Goal: Obtain resource: Download file/media

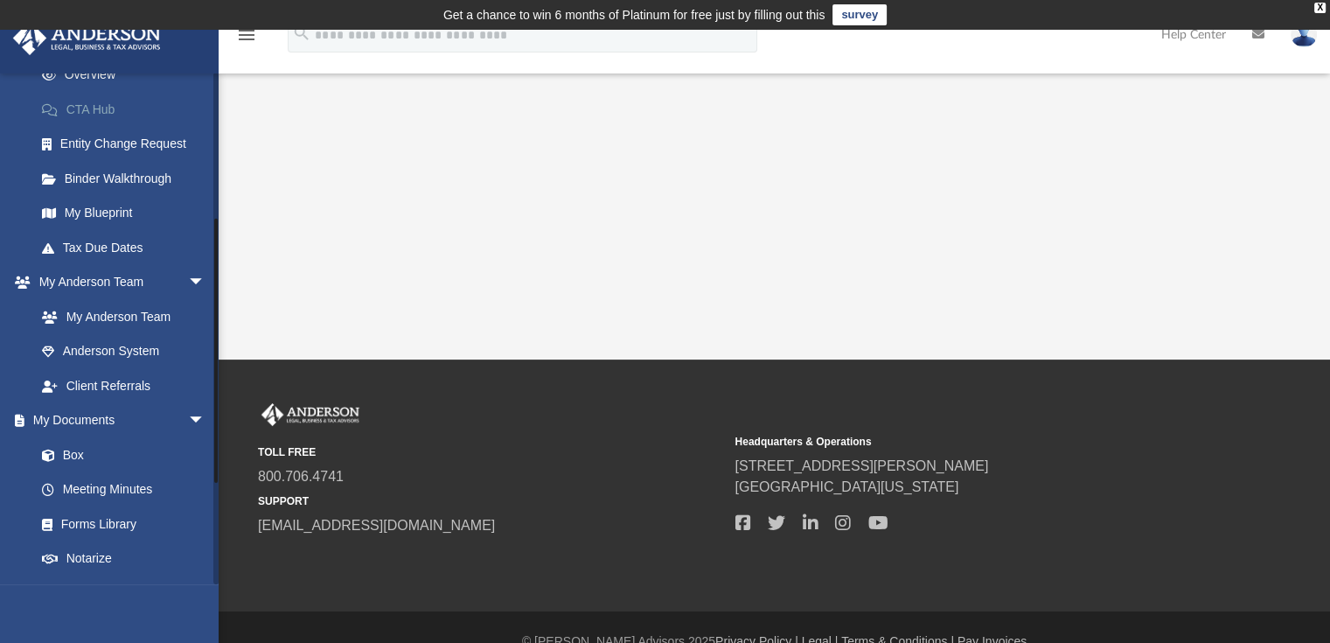
scroll to position [350, 0]
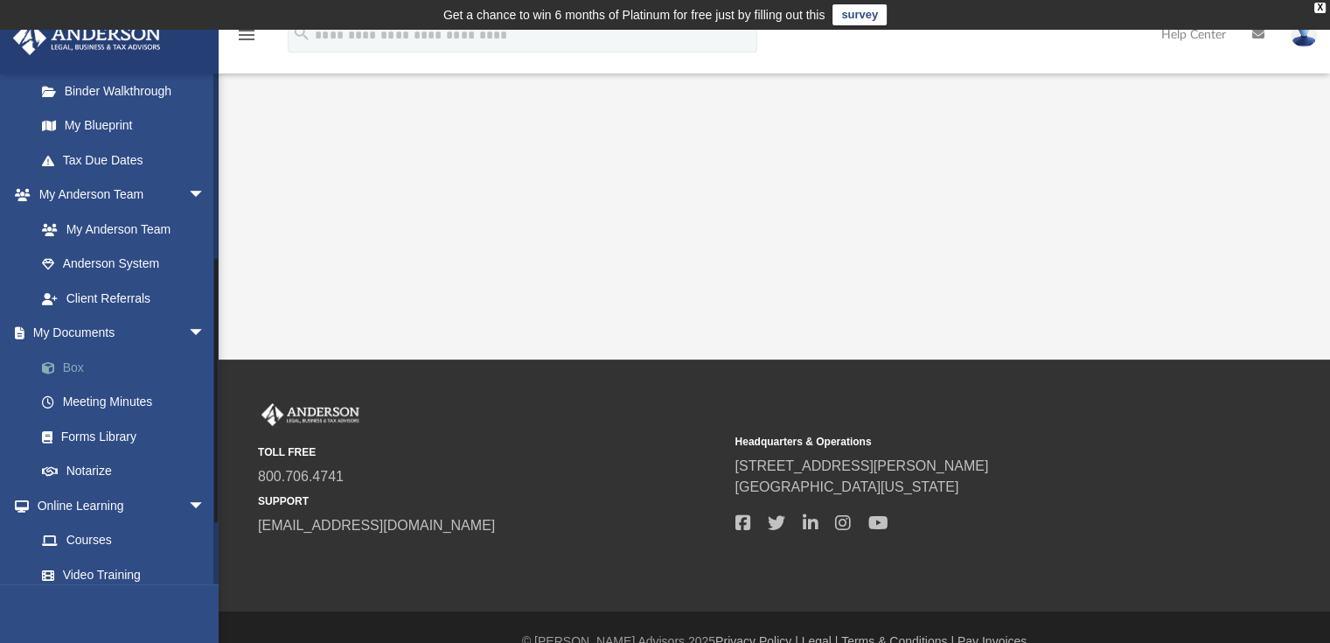
click at [73, 369] on link "Box" at bounding box center [127, 367] width 207 height 35
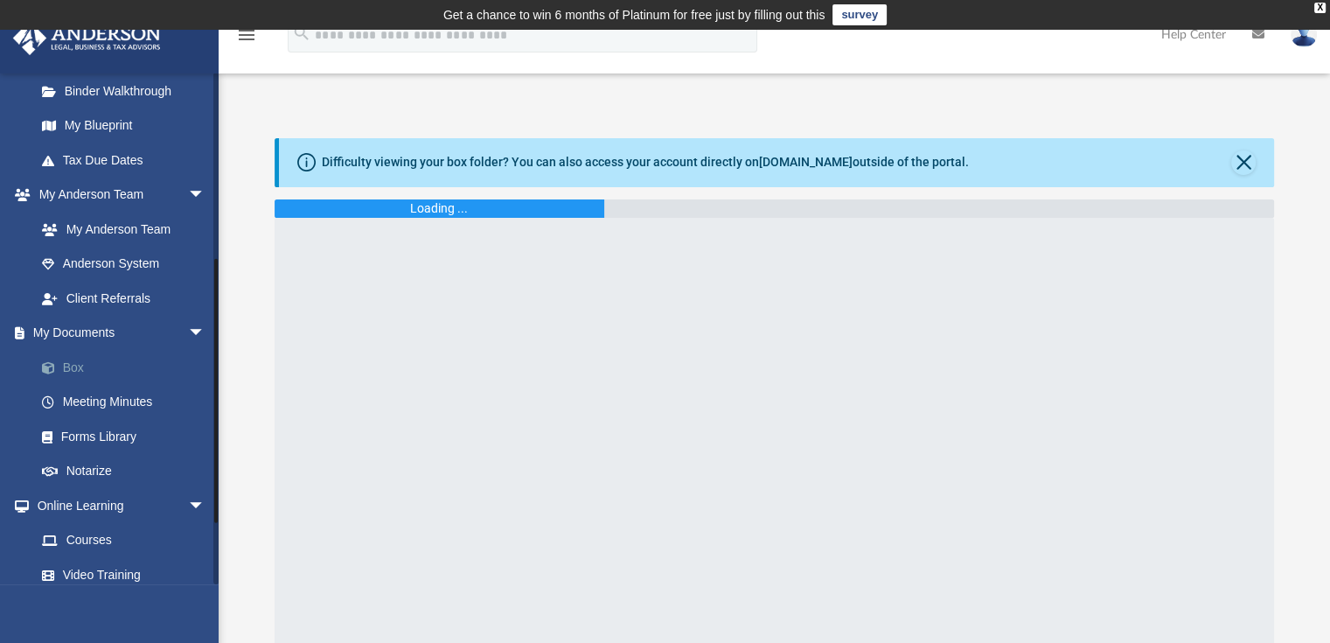
click at [73, 369] on link "Box" at bounding box center [127, 367] width 207 height 35
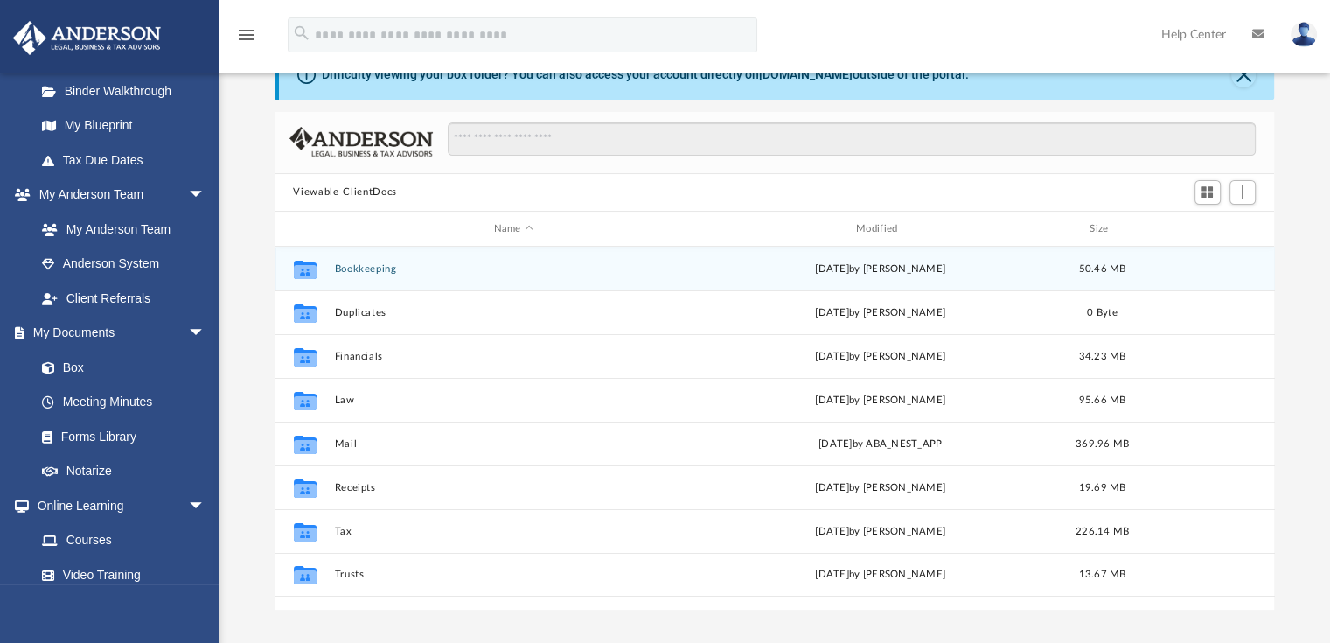
scroll to position [175, 0]
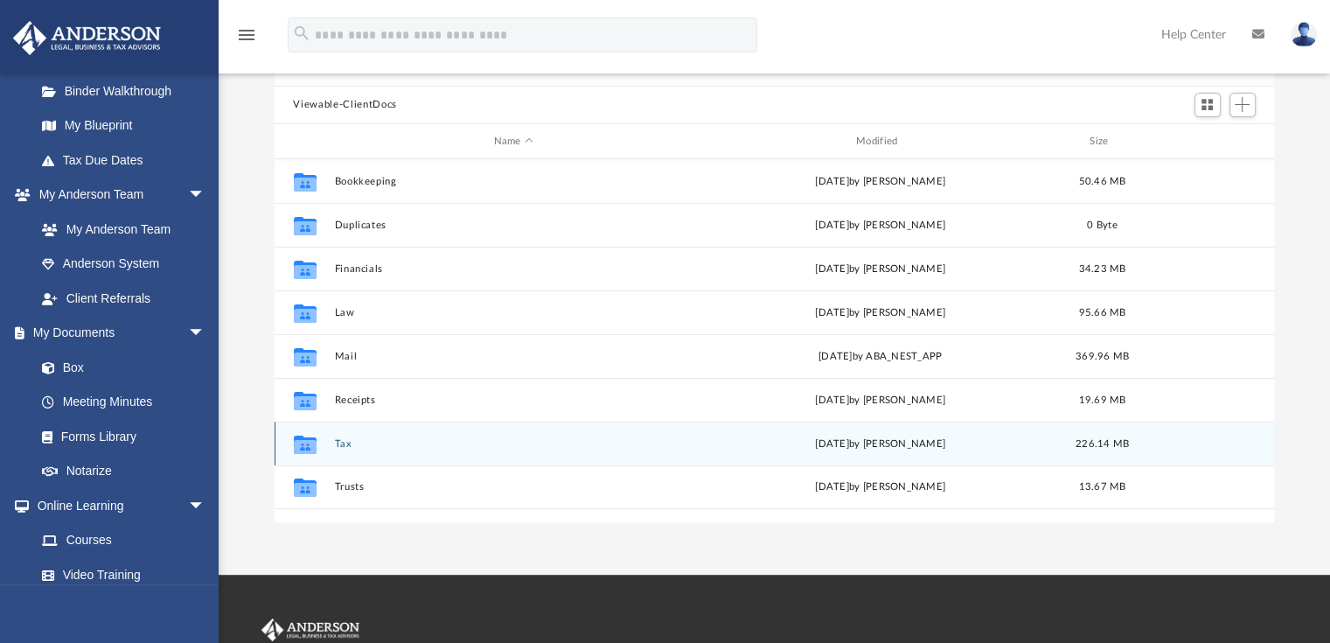
click at [343, 449] on div "Collaborated Folder Tax today by sandra Lee 226.14 MB" at bounding box center [775, 443] width 1000 height 44
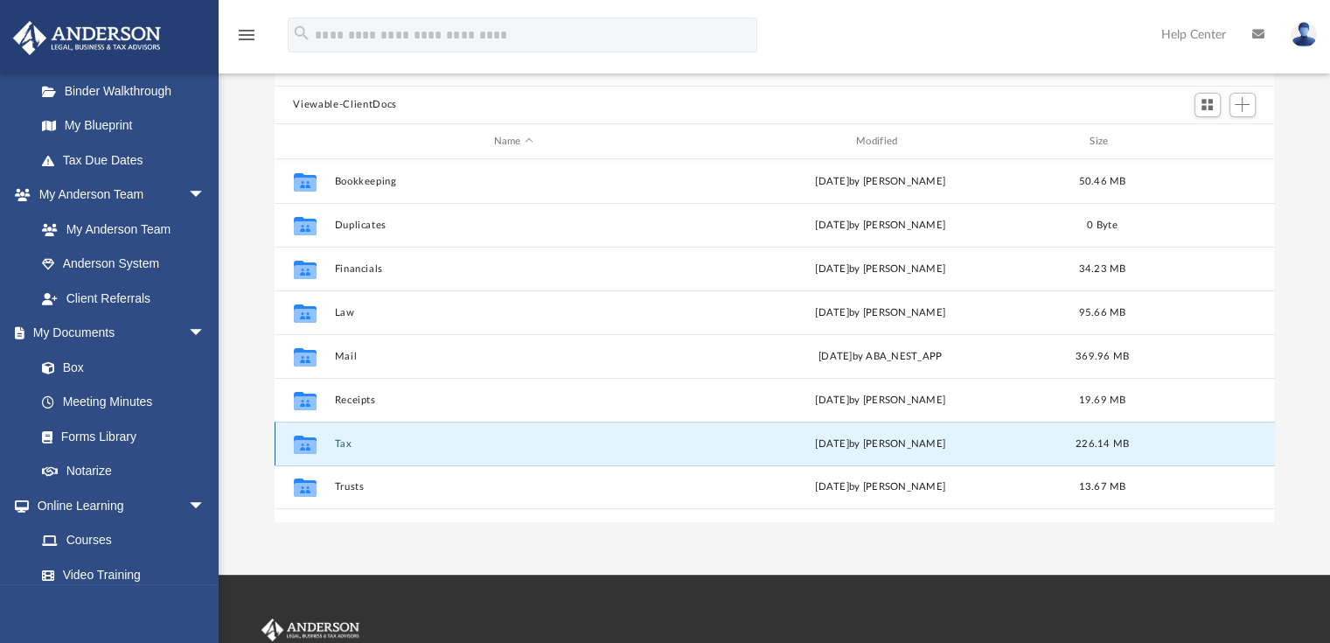
click at [344, 449] on button "Tax" at bounding box center [513, 443] width 358 height 11
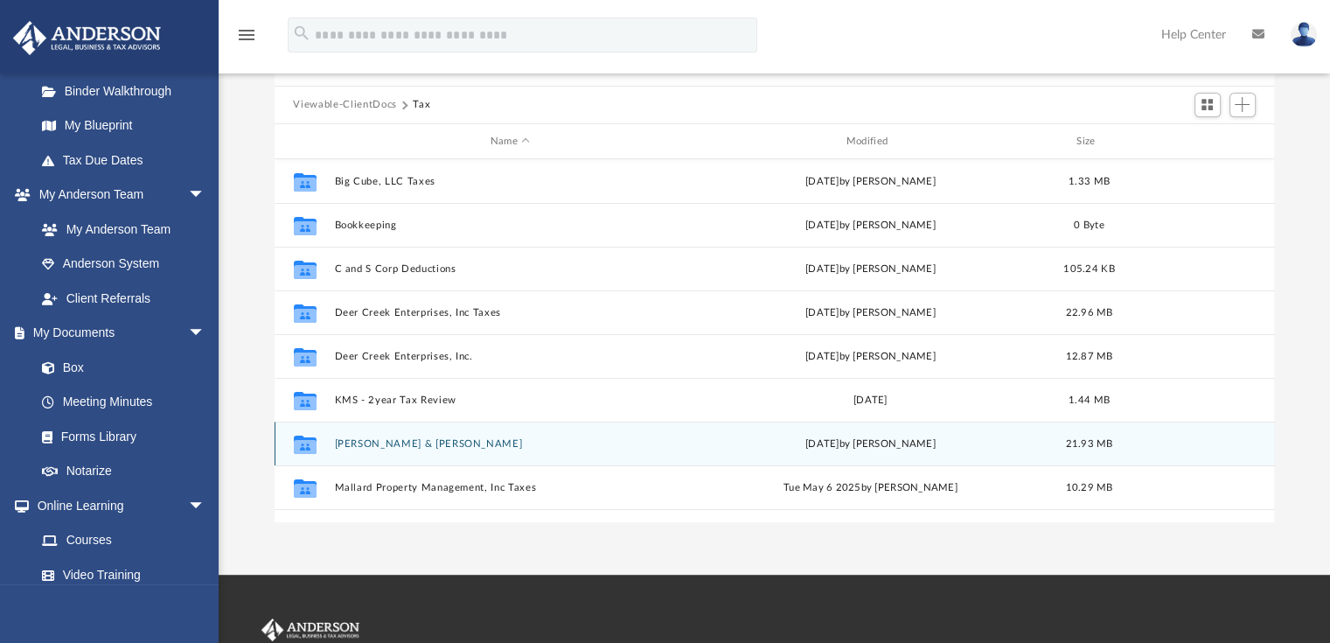
click at [373, 443] on button "[PERSON_NAME] & [PERSON_NAME]" at bounding box center [510, 443] width 352 height 11
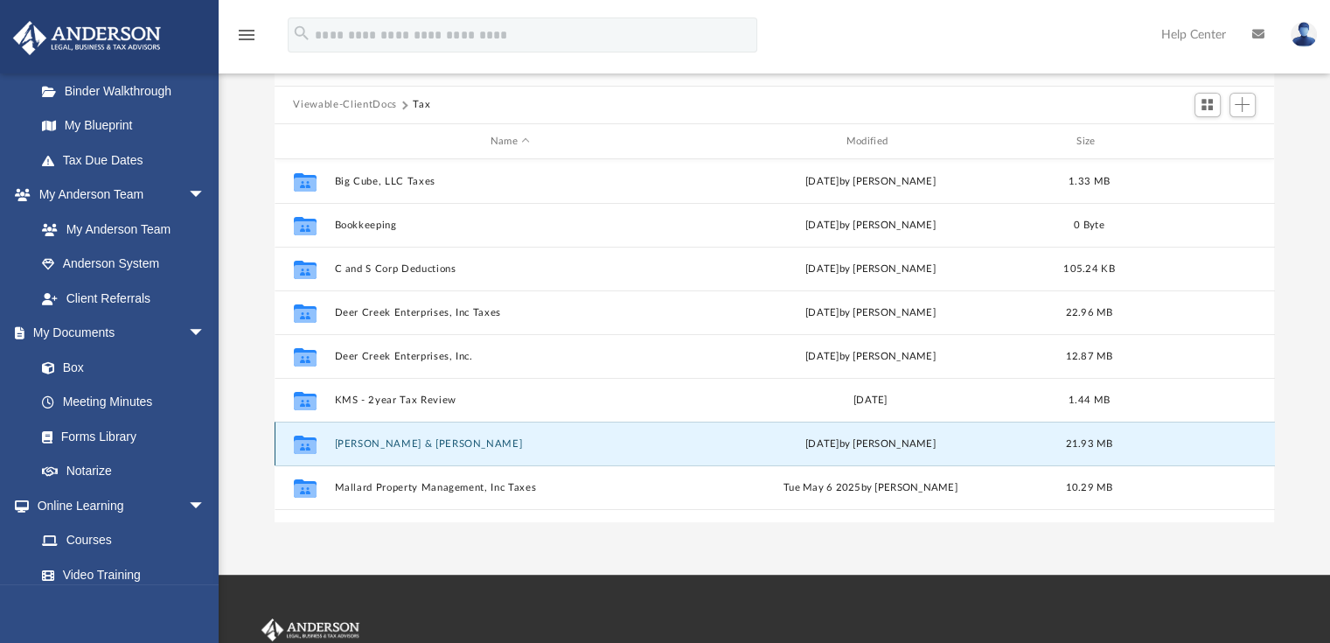
click at [373, 443] on button "[PERSON_NAME] & [PERSON_NAME]" at bounding box center [510, 443] width 352 height 11
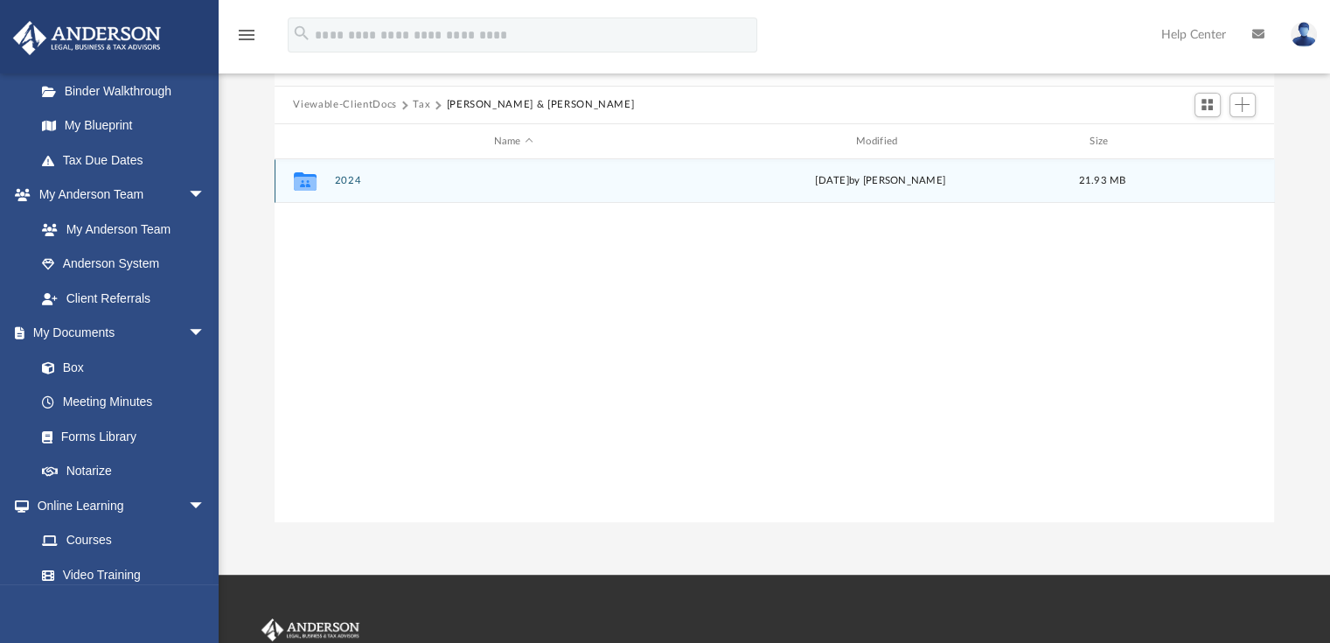
click at [353, 182] on button "2024" at bounding box center [513, 181] width 358 height 11
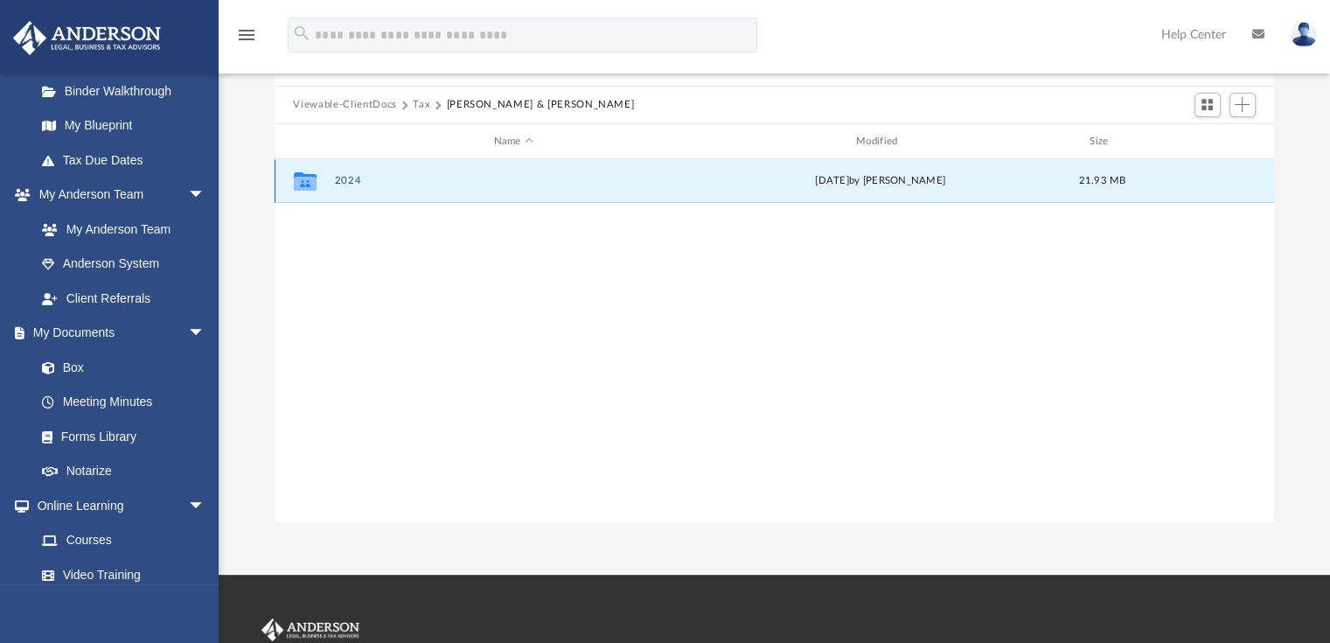
click at [353, 182] on button "2024" at bounding box center [513, 181] width 358 height 11
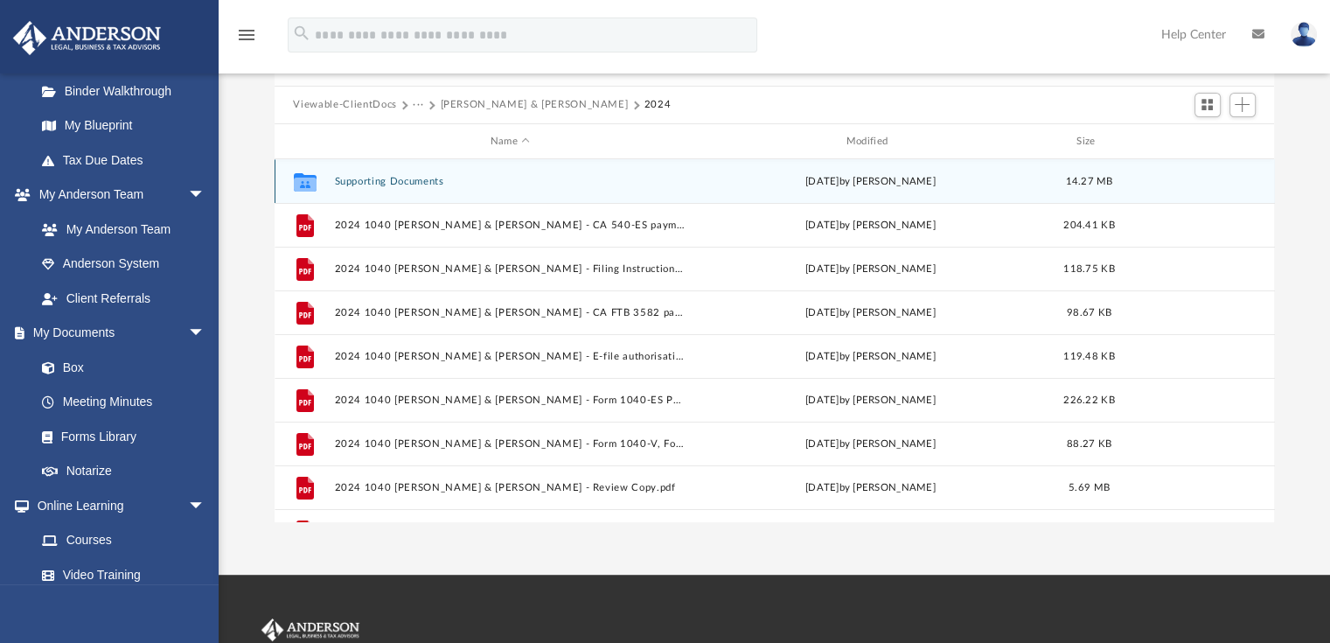
click at [303, 184] on icon "grid" at bounding box center [304, 184] width 23 height 14
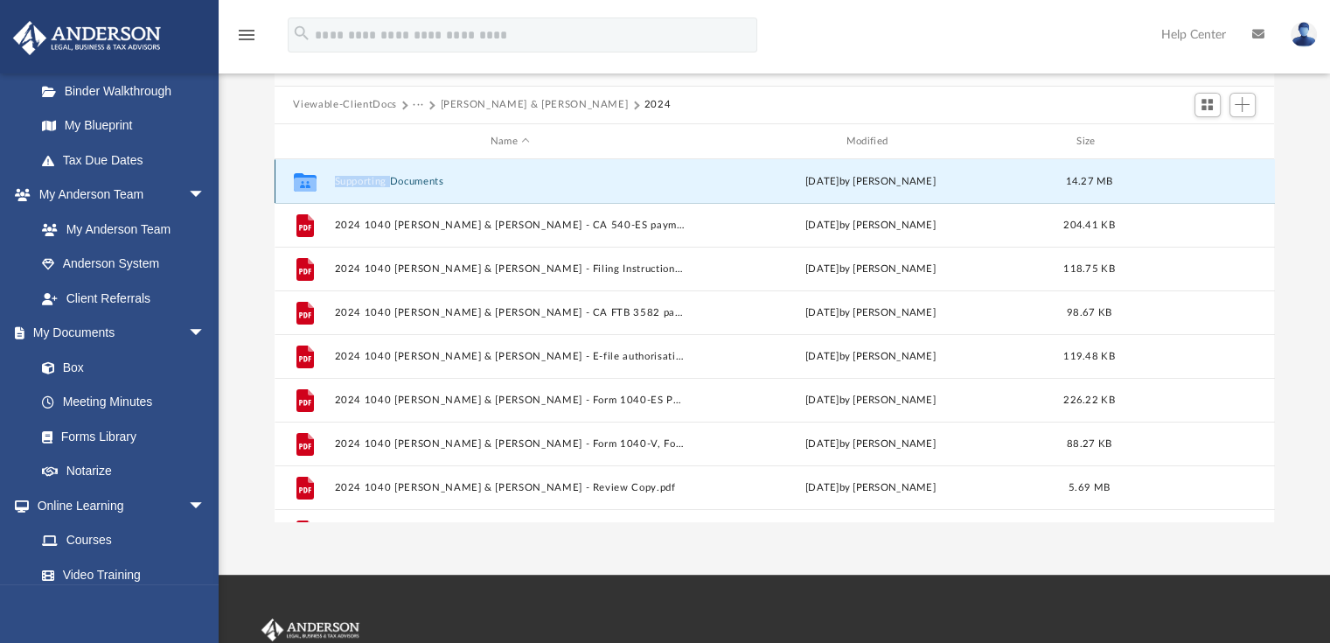
click at [303, 184] on icon "grid" at bounding box center [304, 184] width 23 height 14
click at [308, 190] on icon "grid" at bounding box center [304, 184] width 23 height 14
click at [308, 188] on icon "grid" at bounding box center [304, 184] width 23 height 14
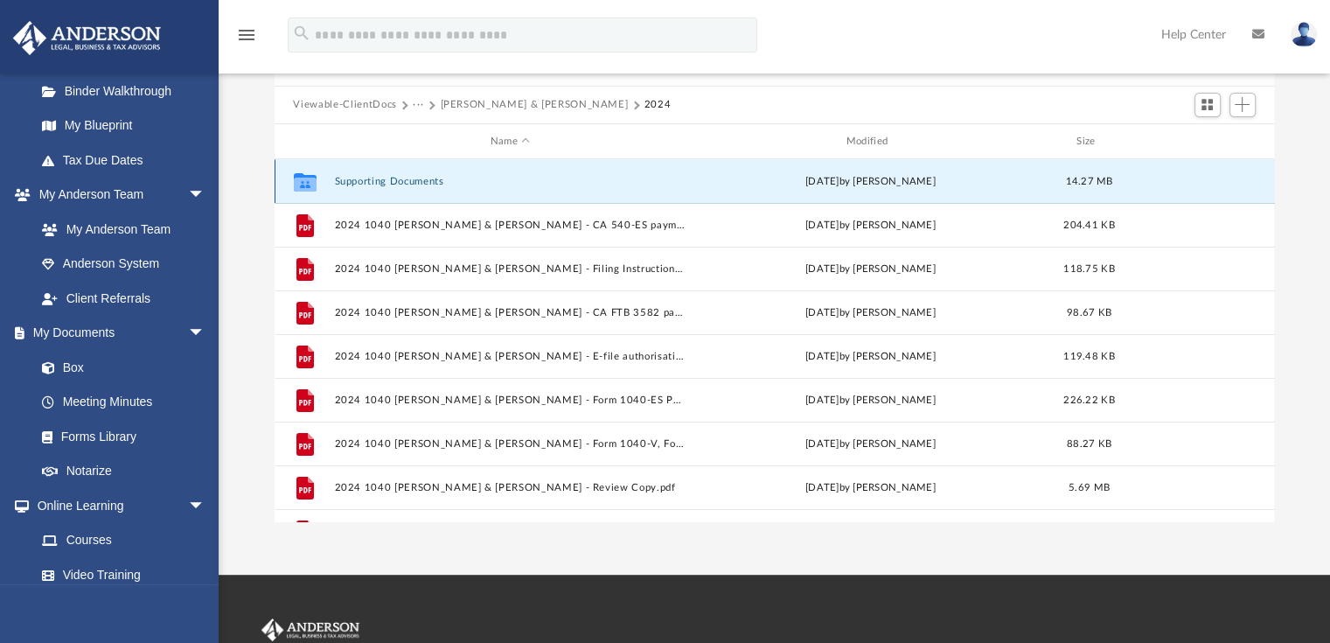
click at [309, 186] on icon "grid" at bounding box center [304, 182] width 23 height 18
click at [365, 181] on button "Supporting Documents" at bounding box center [510, 181] width 352 height 11
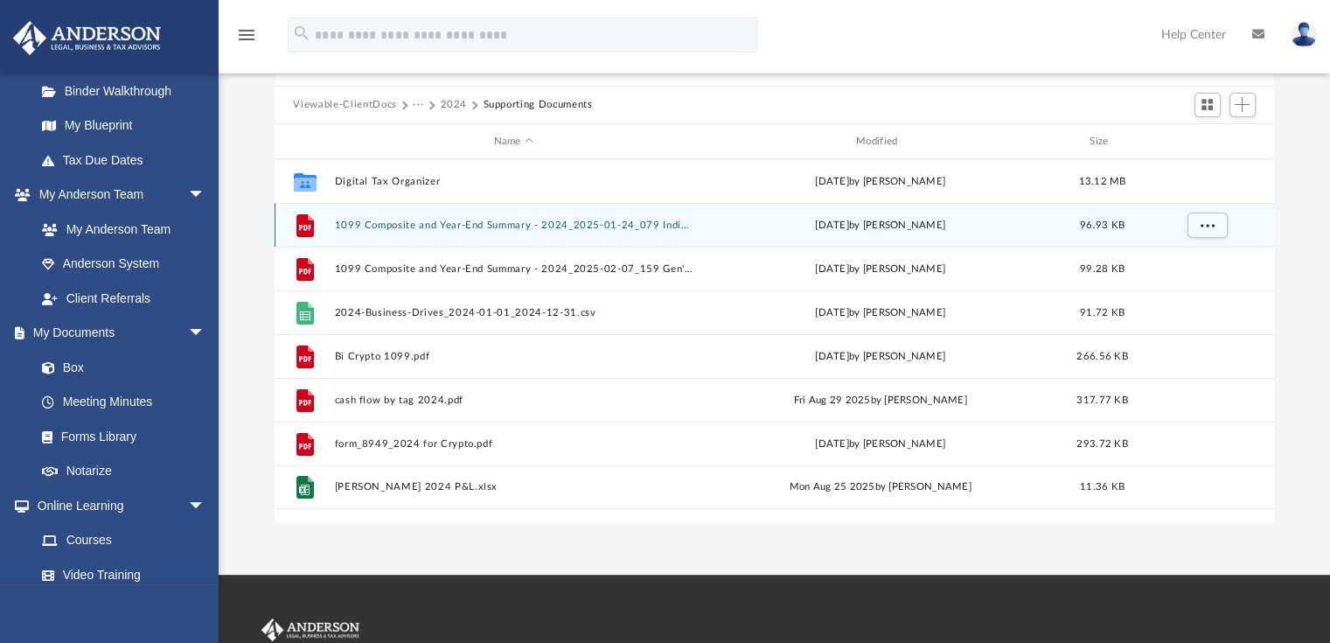
click at [1266, 230] on div "File 1099 Composite and Year-End Summary - 2024_2025-01-24_079 Individual.PDF T…" at bounding box center [775, 225] width 1000 height 44
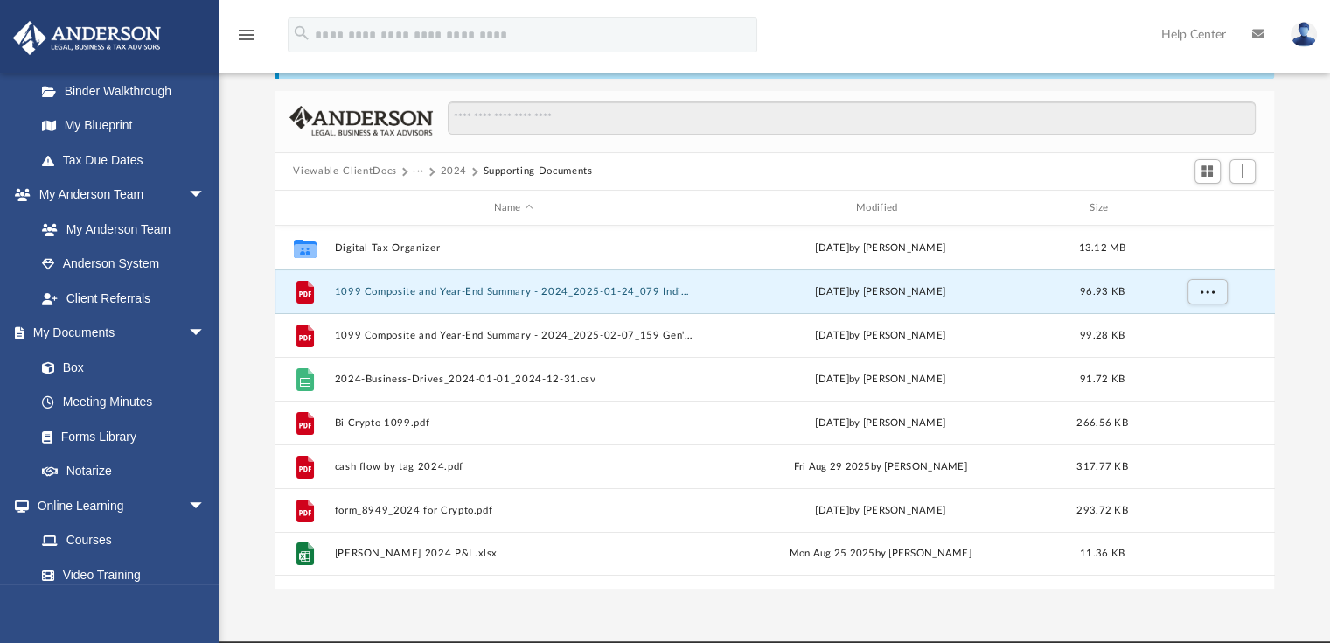
scroll to position [87, 0]
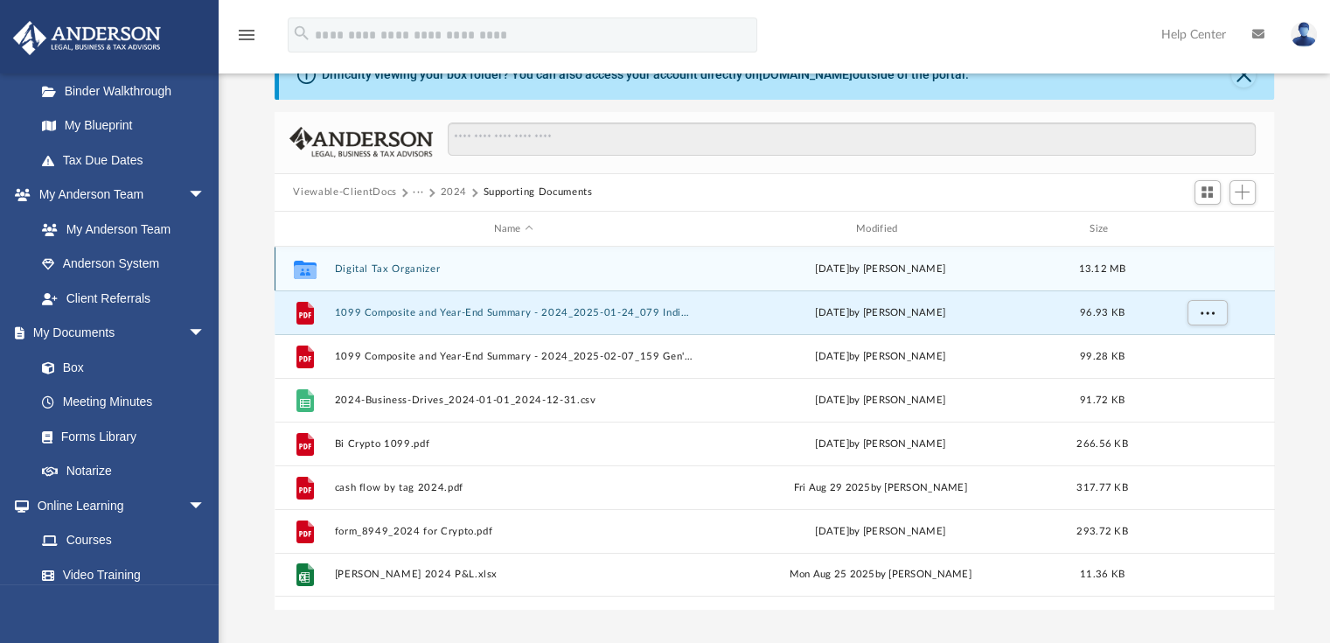
click at [378, 268] on button "Digital Tax Organizer" at bounding box center [513, 268] width 358 height 11
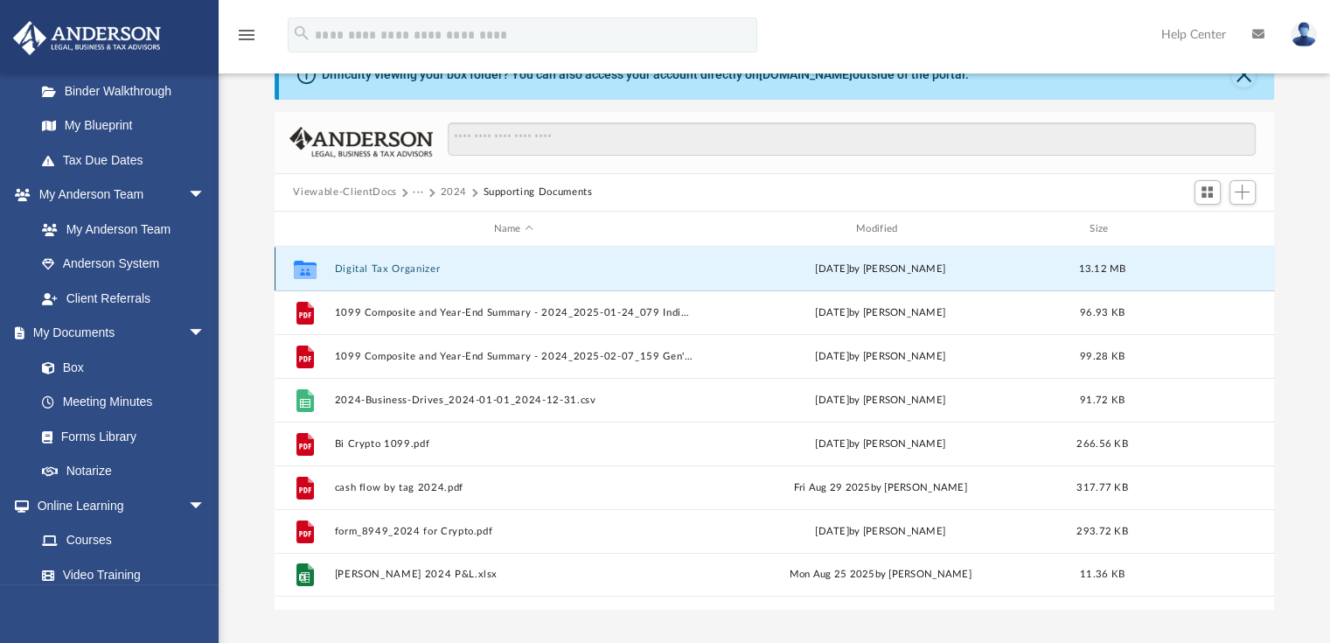
click at [378, 268] on button "Digital Tax Organizer" at bounding box center [513, 268] width 358 height 11
click at [379, 268] on button "Digital Tax Organizer" at bounding box center [513, 268] width 358 height 11
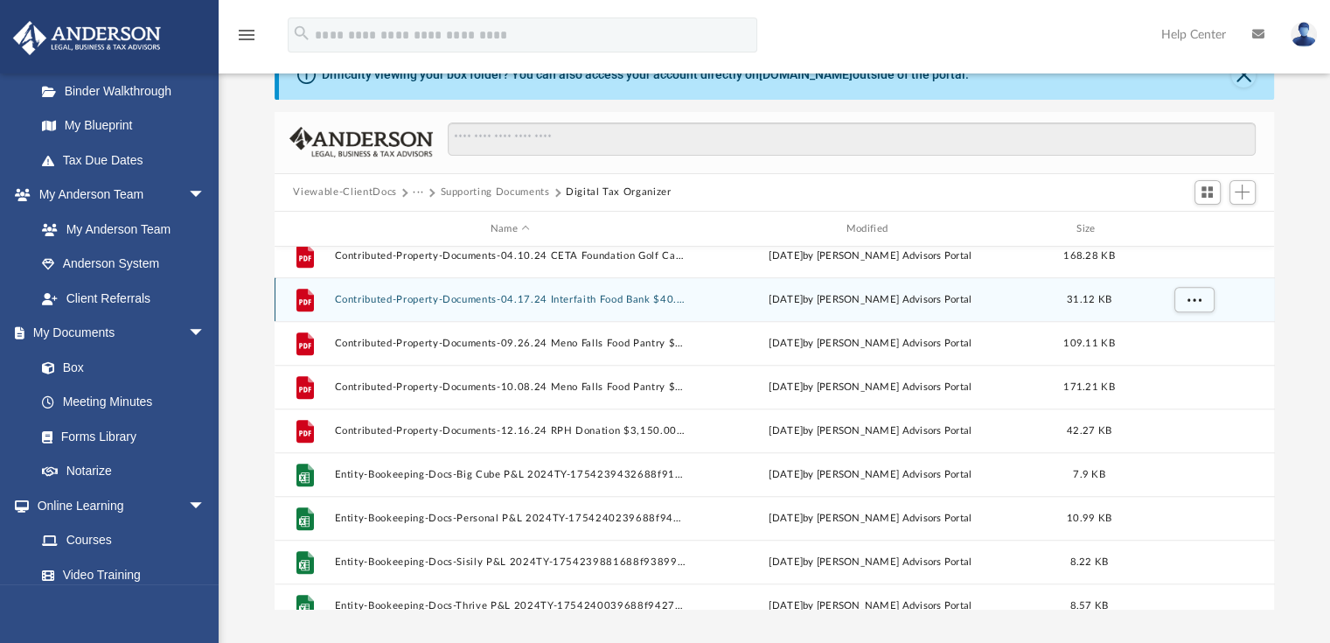
scroll to position [1137, 0]
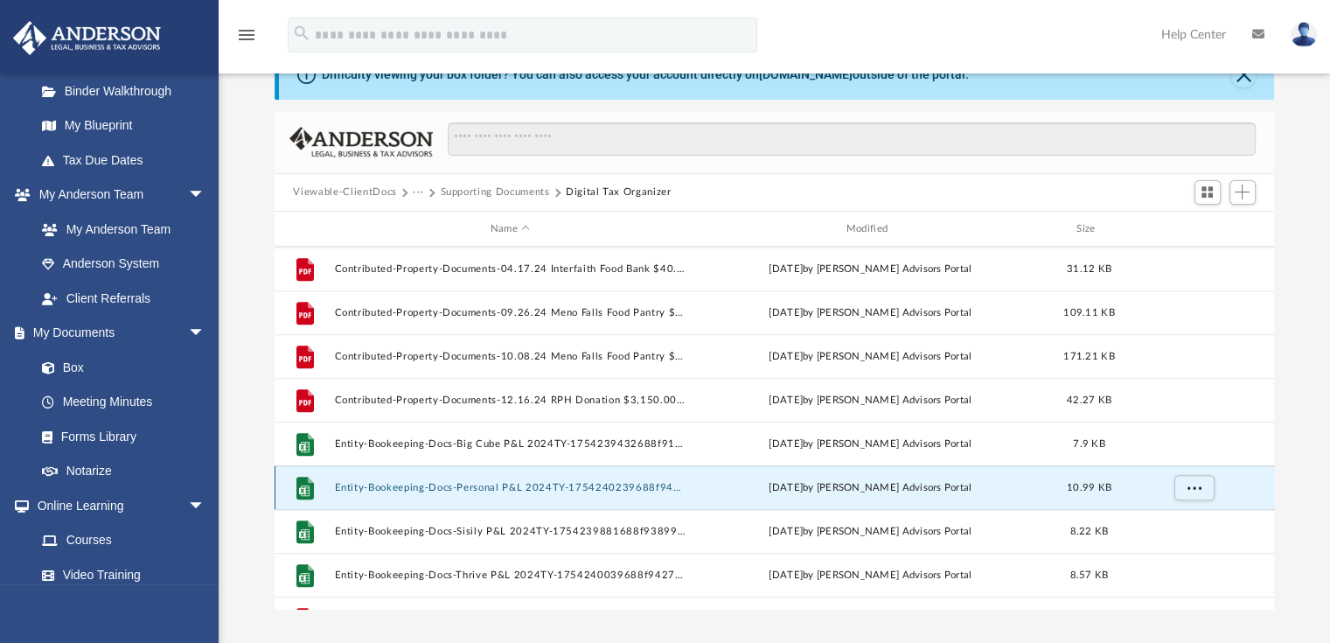
click at [395, 487] on button "Entity-Bookeeping-Docs-Personal P&L 2024TY-1754240239688f94eff0964.xlsx" at bounding box center [510, 487] width 352 height 11
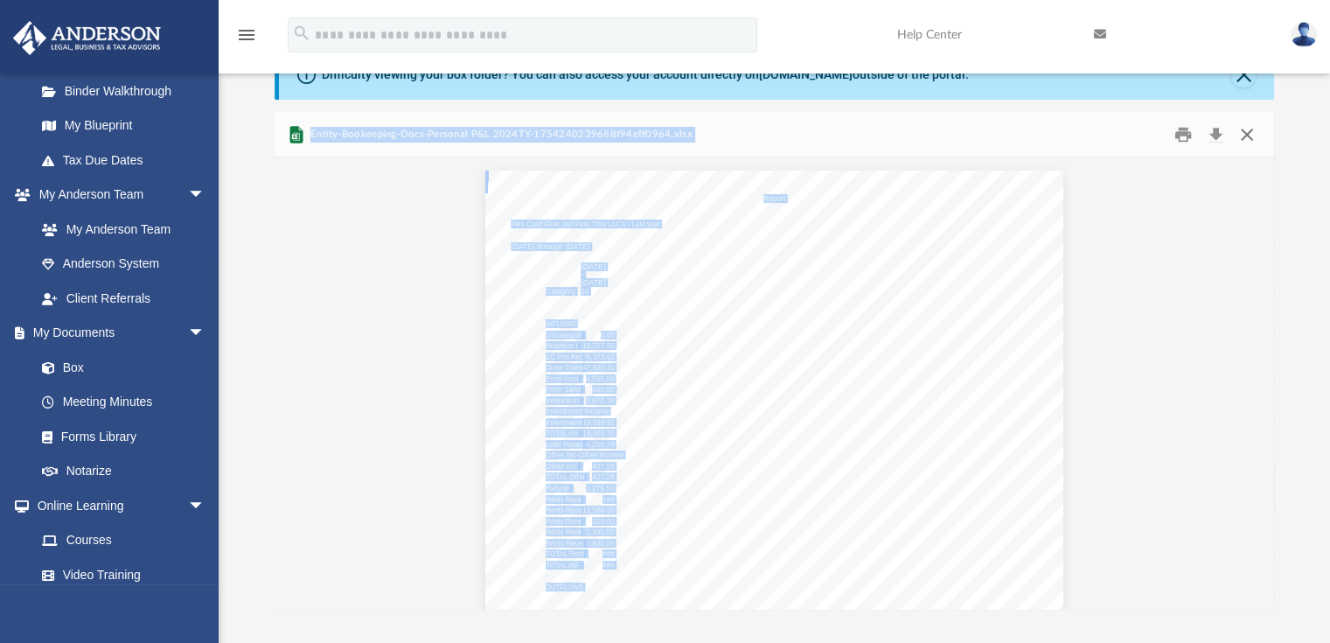
click at [1243, 140] on button "Close" at bounding box center [1246, 134] width 31 height 27
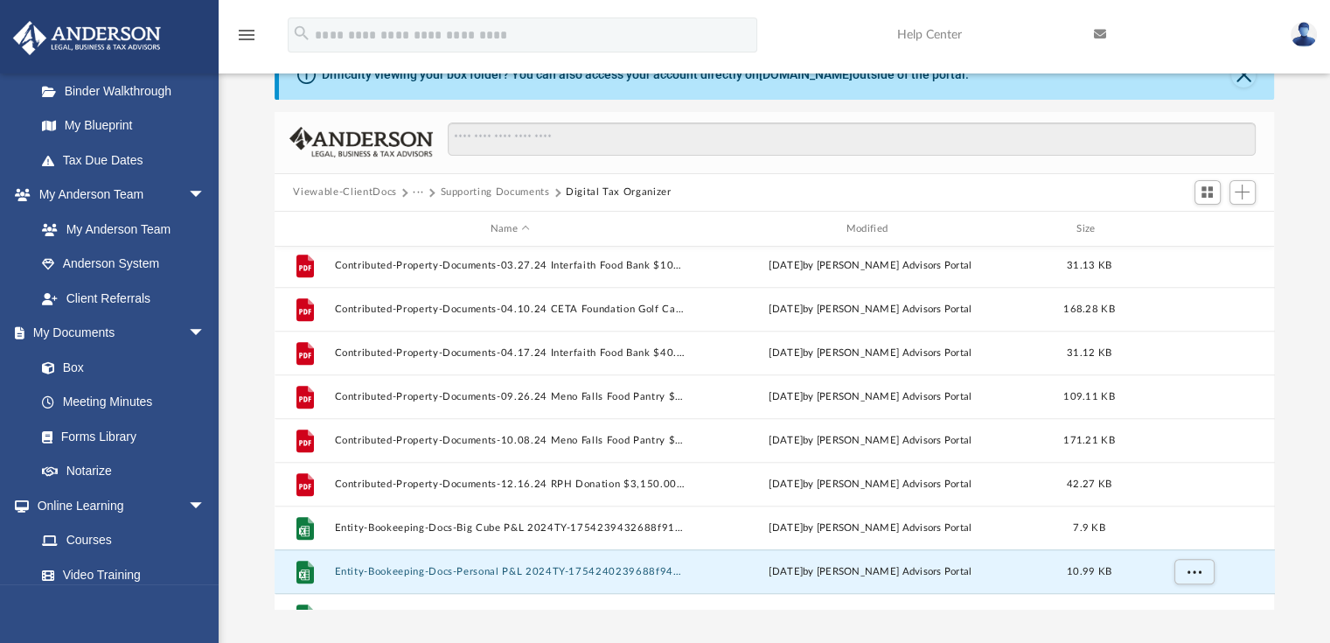
scroll to position [1049, 0]
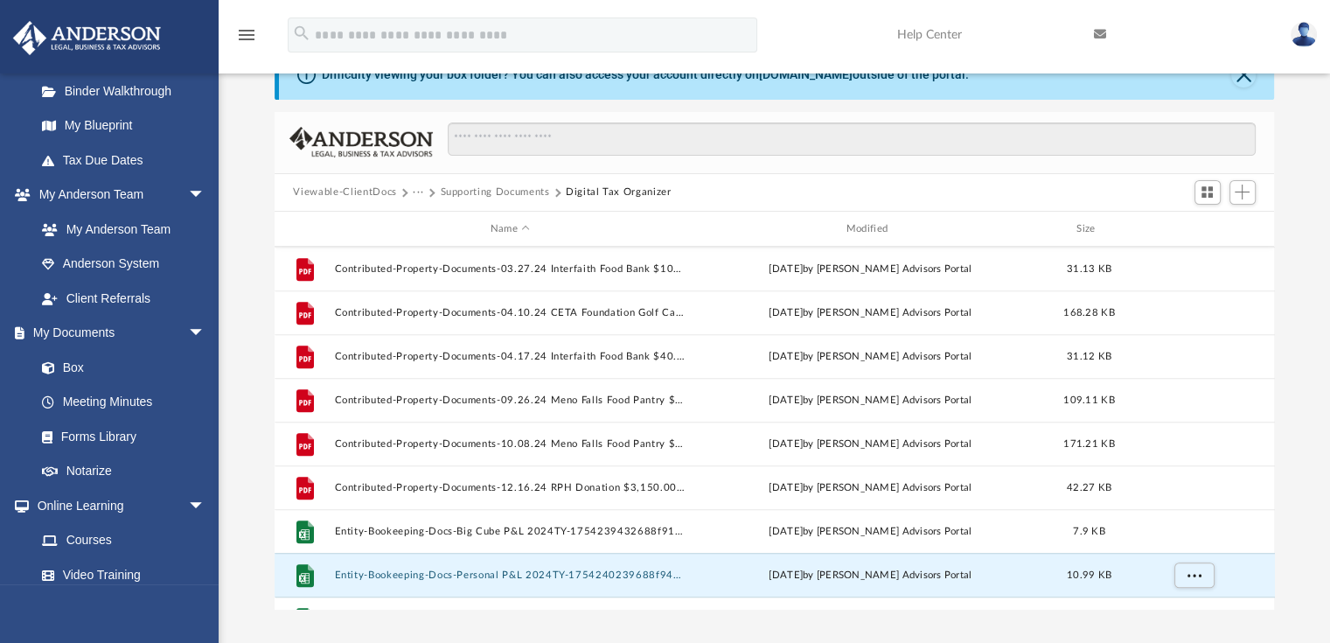
click at [475, 190] on button "Supporting Documents" at bounding box center [494, 192] width 109 height 16
click at [476, 189] on button "Supporting Documents" at bounding box center [494, 192] width 109 height 16
click at [478, 189] on button "Supporting Documents" at bounding box center [494, 192] width 109 height 16
click at [479, 190] on button "Supporting Documents" at bounding box center [494, 192] width 109 height 16
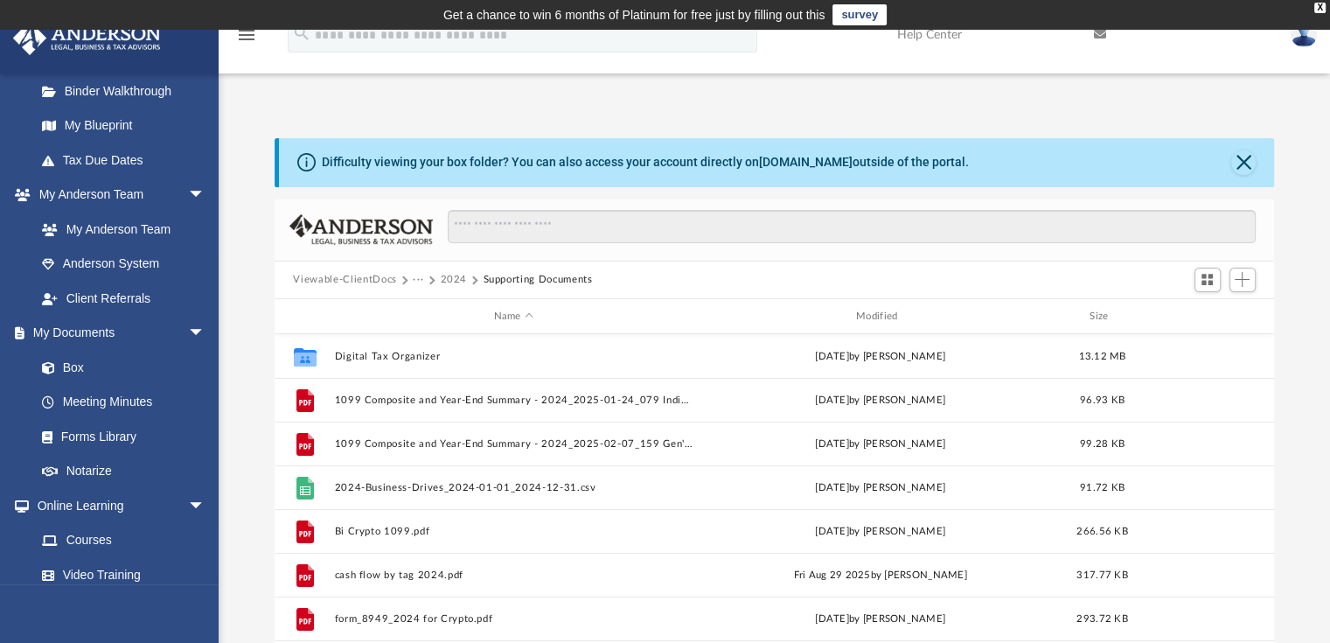
scroll to position [0, 0]
click at [1242, 281] on span "Add" at bounding box center [1242, 279] width 15 height 15
click at [1201, 317] on li "Upload" at bounding box center [1217, 314] width 56 height 18
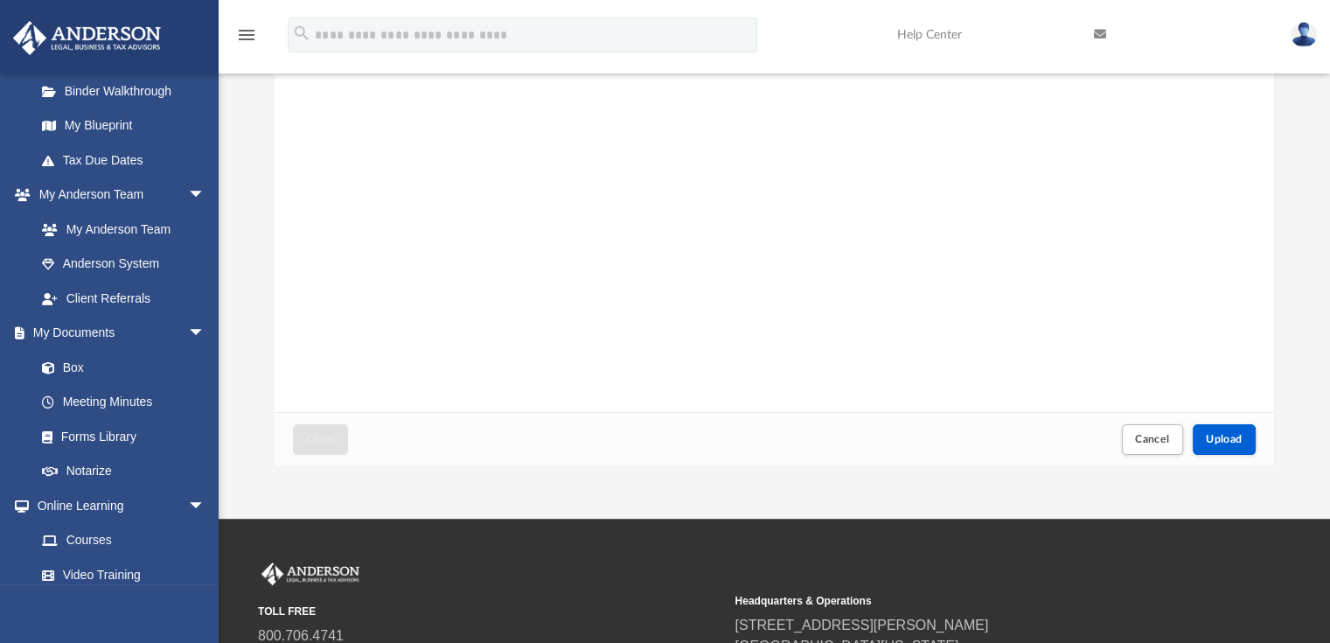
scroll to position [350, 0]
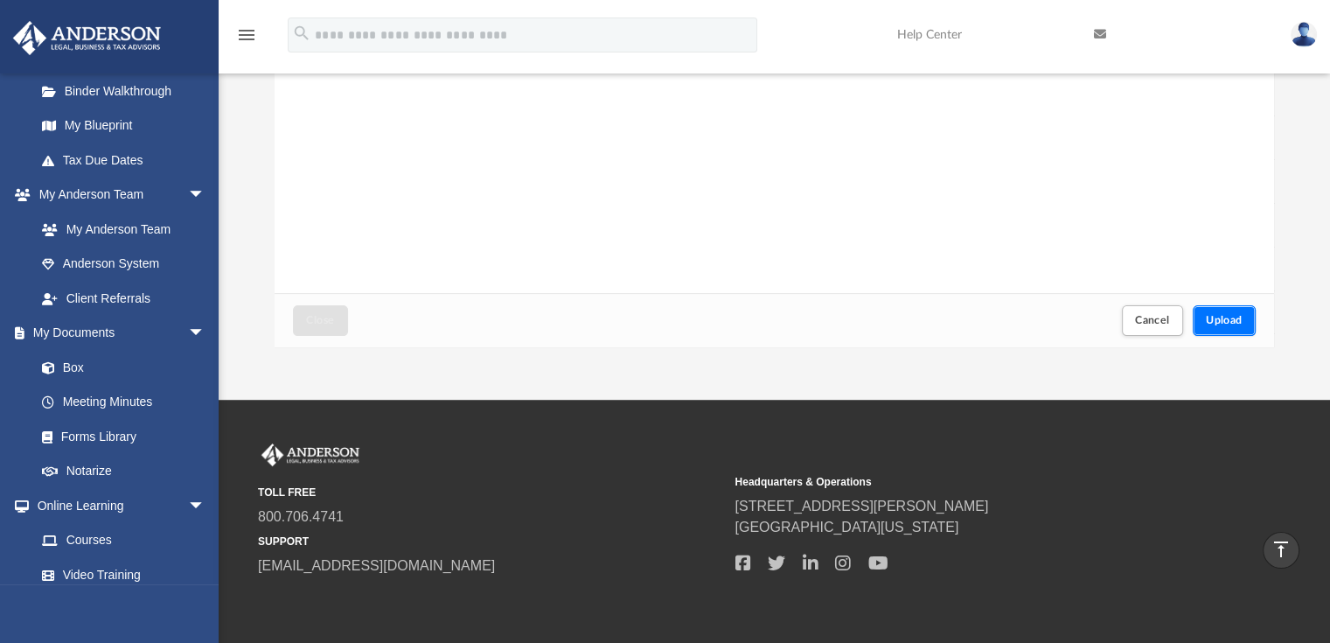
click at [1226, 317] on span "Upload" at bounding box center [1224, 320] width 37 height 10
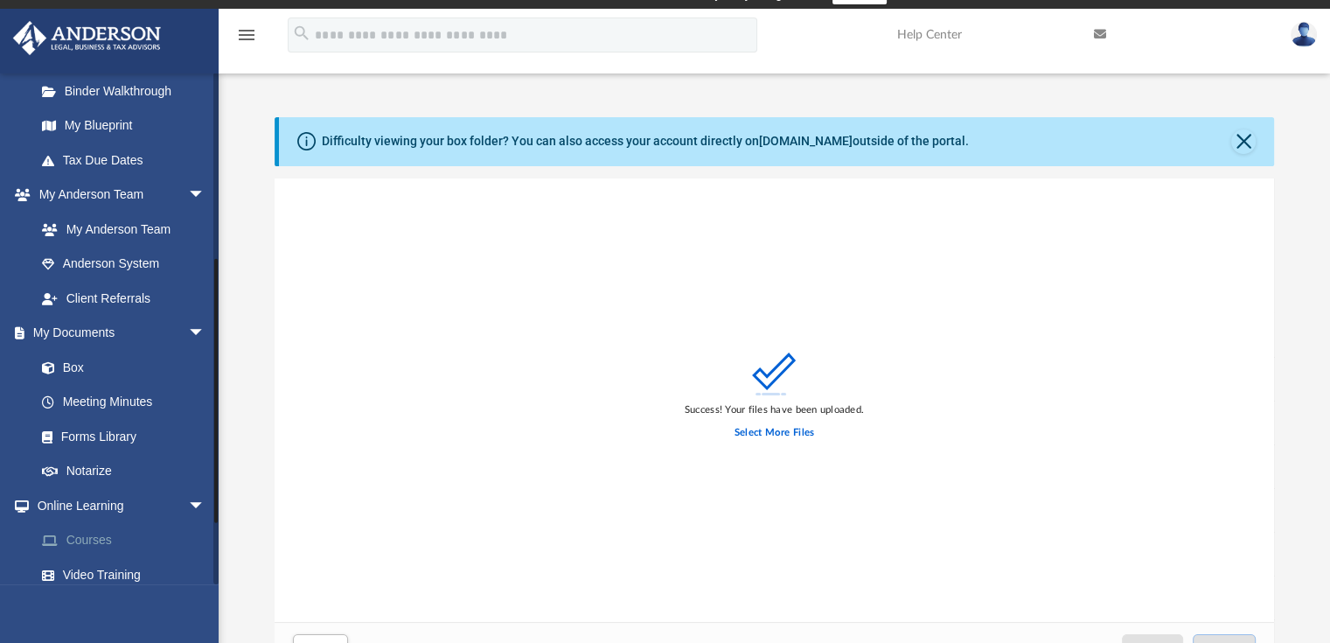
scroll to position [38, 0]
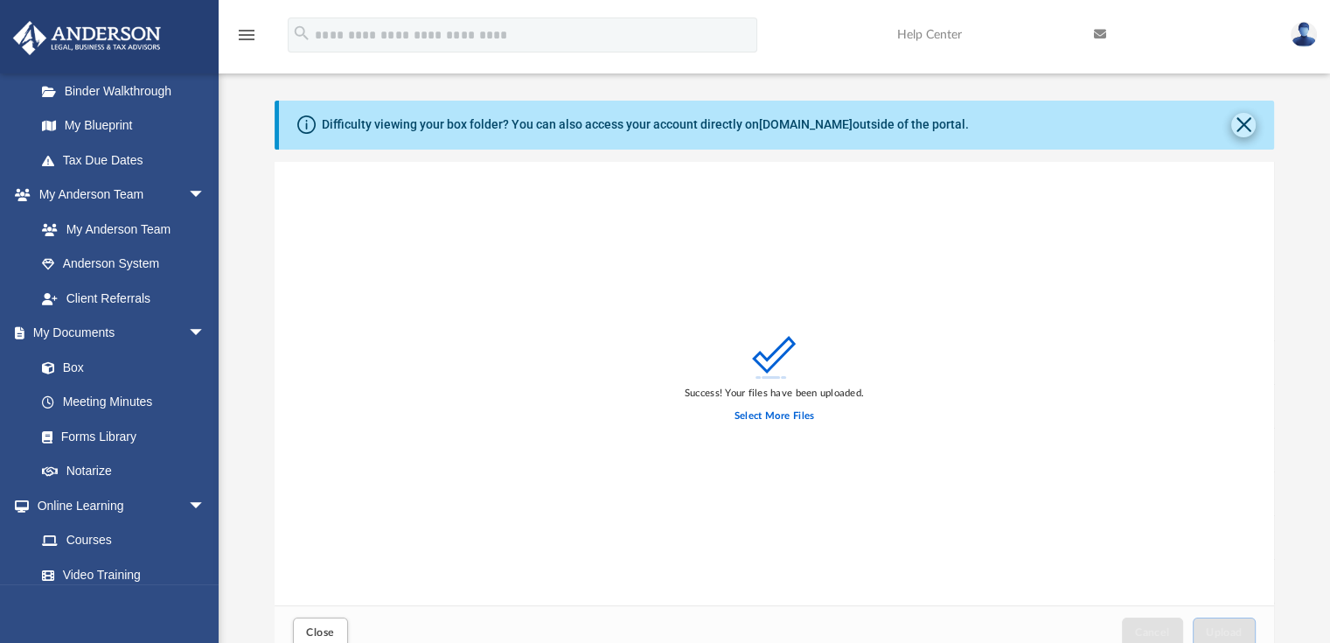
click at [1242, 122] on button "Close" at bounding box center [1243, 125] width 24 height 24
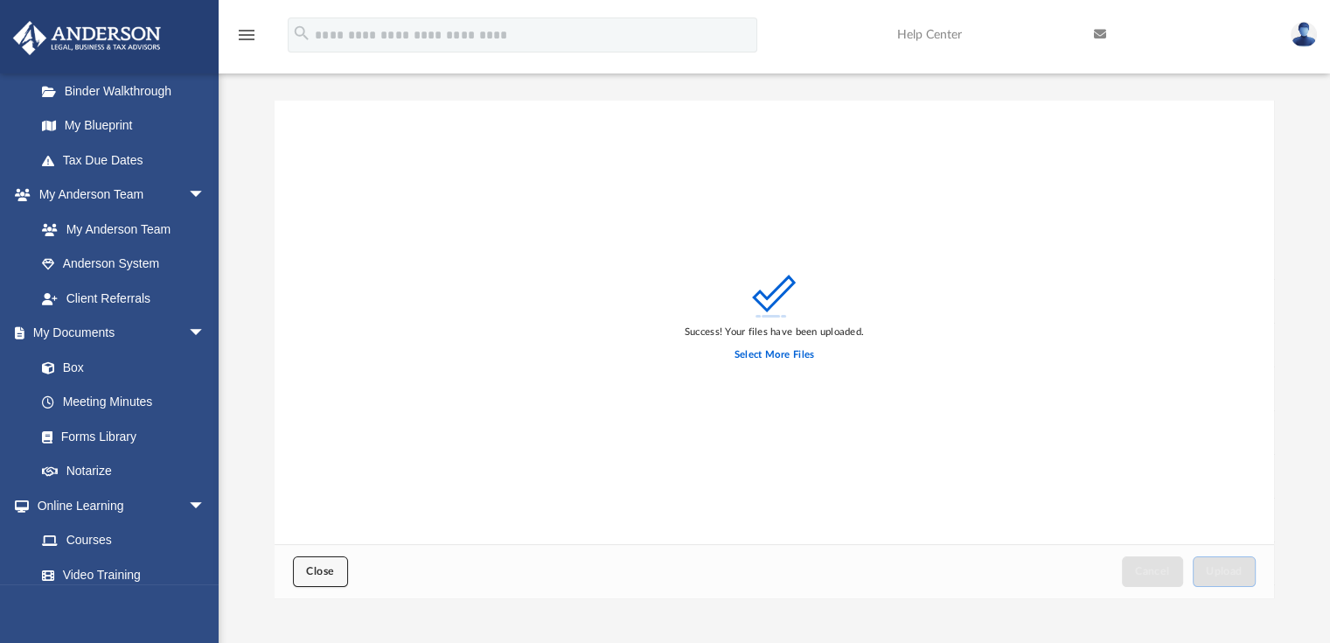
click at [315, 567] on span "Close" at bounding box center [320, 571] width 28 height 10
click at [318, 574] on icon "File" at bounding box center [304, 563] width 28 height 28
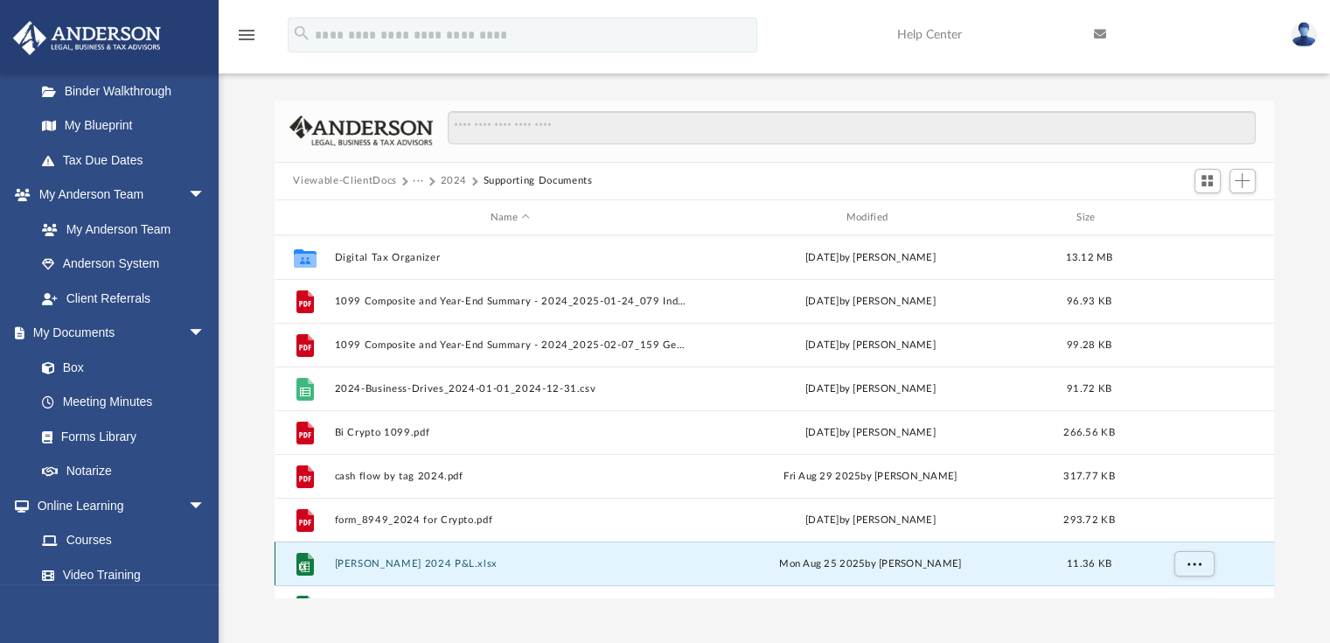
click at [319, 567] on div "File" at bounding box center [304, 564] width 44 height 28
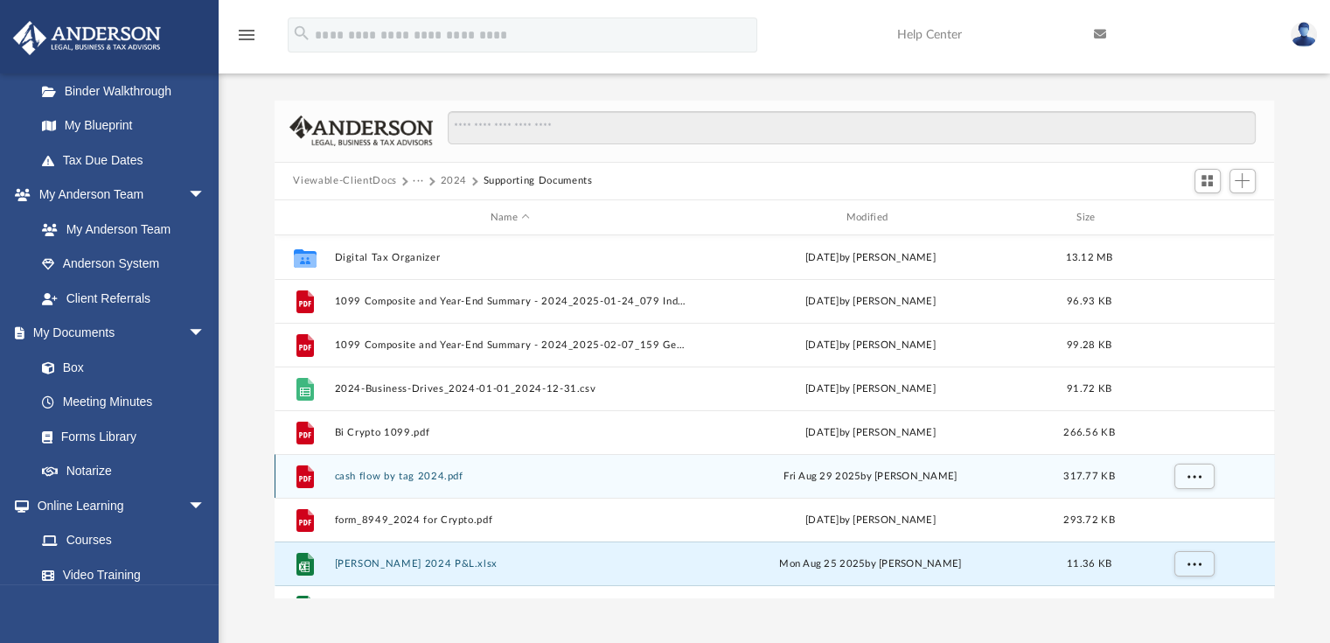
click at [423, 478] on button "cash flow by tag 2024.pdf" at bounding box center [510, 475] width 352 height 11
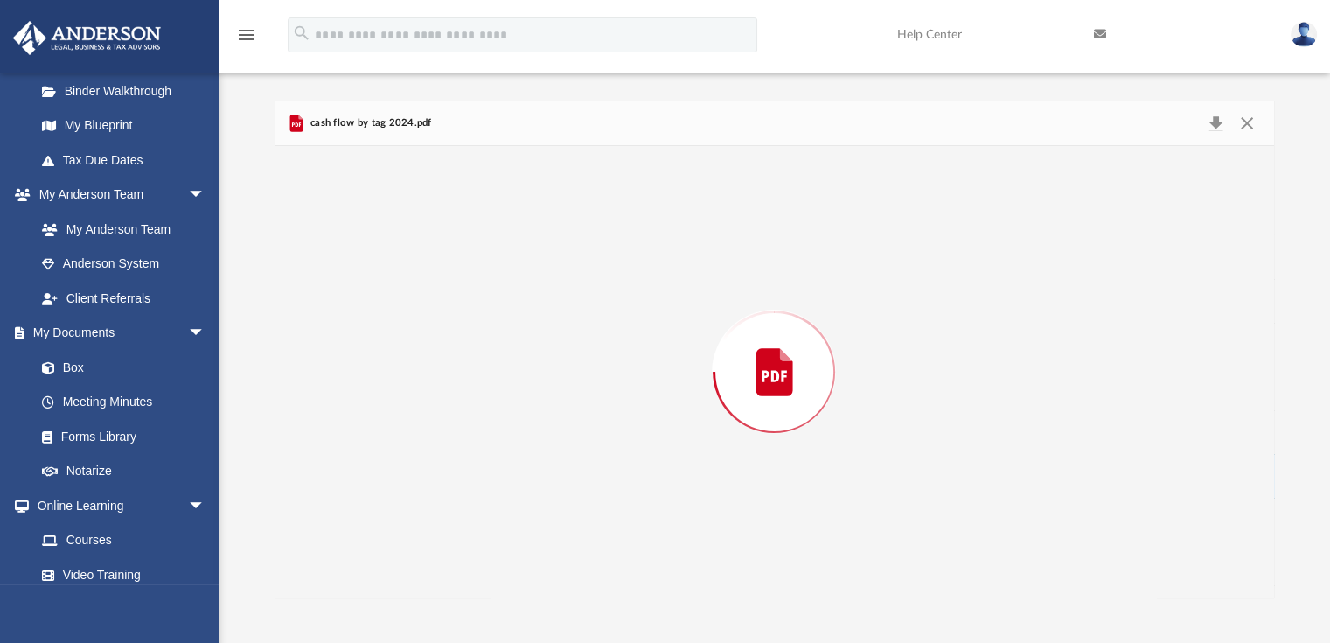
click at [440, 477] on div "Preview" at bounding box center [775, 371] width 1000 height 451
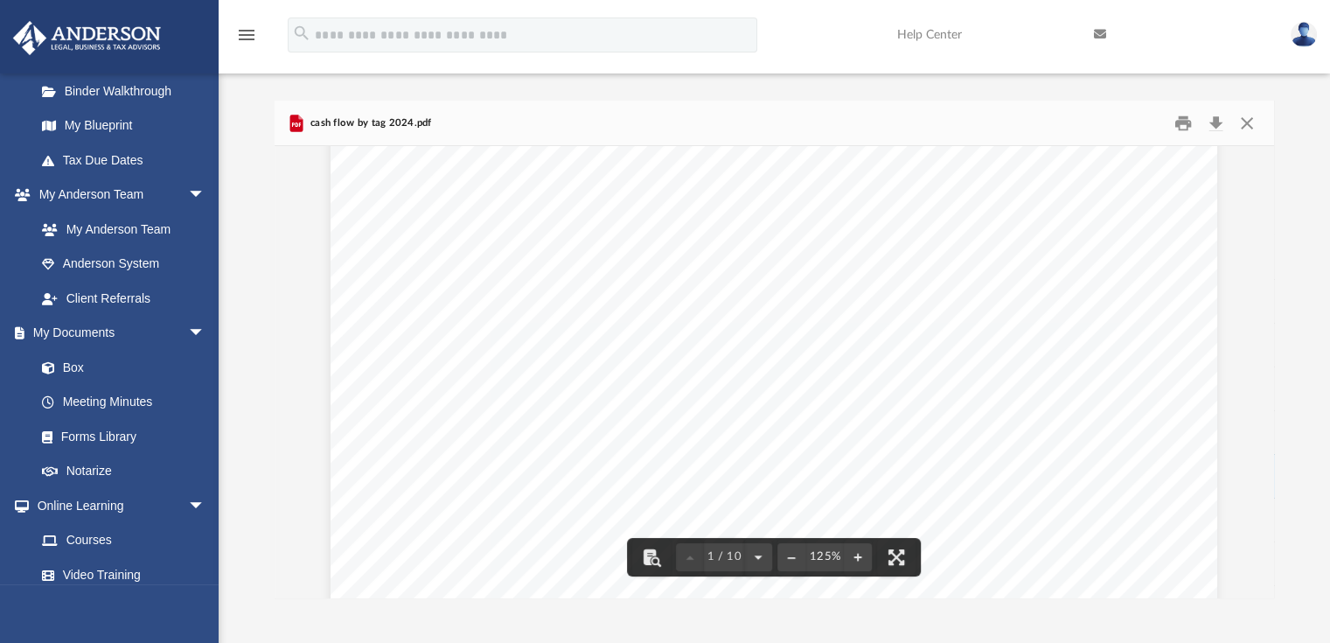
scroll to position [73, 0]
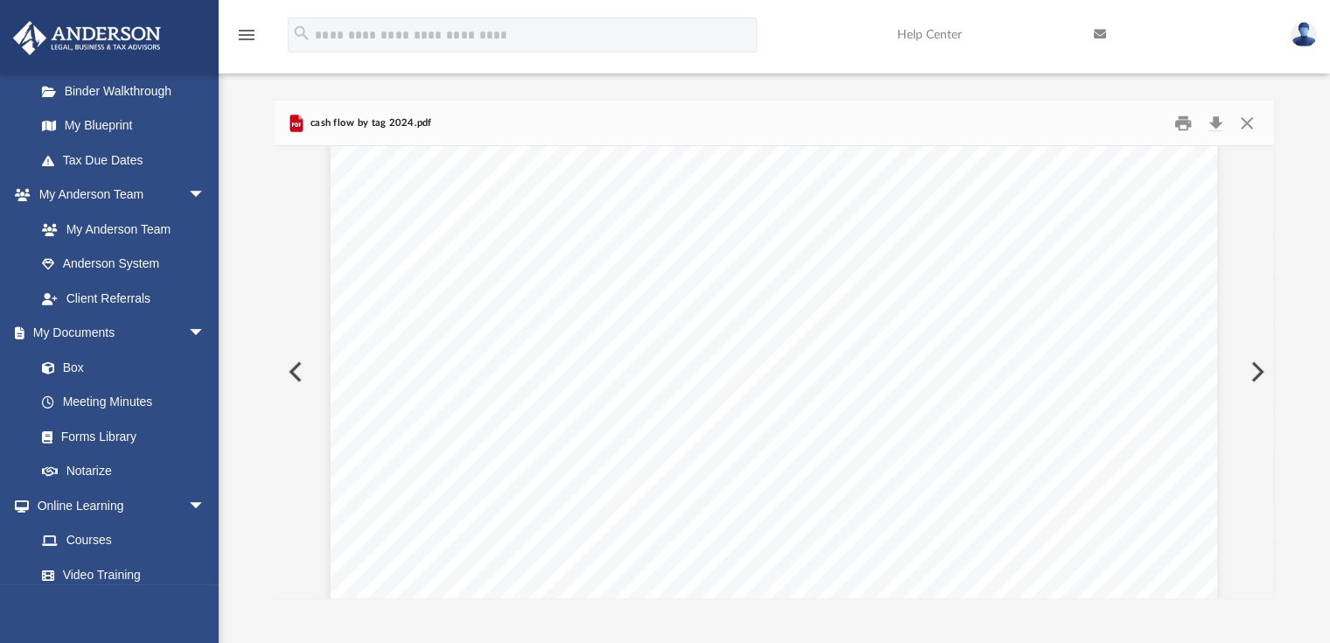
click at [1256, 371] on button "Preview" at bounding box center [1255, 371] width 38 height 49
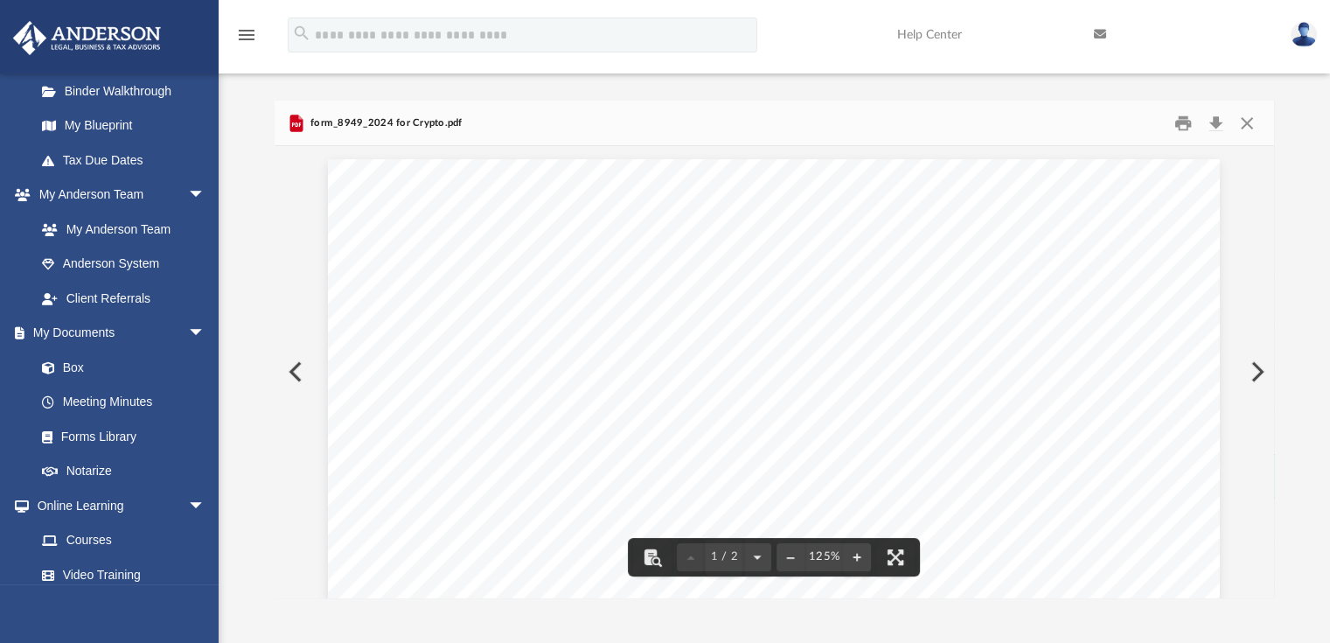
click at [292, 375] on button "Preview" at bounding box center [294, 371] width 38 height 49
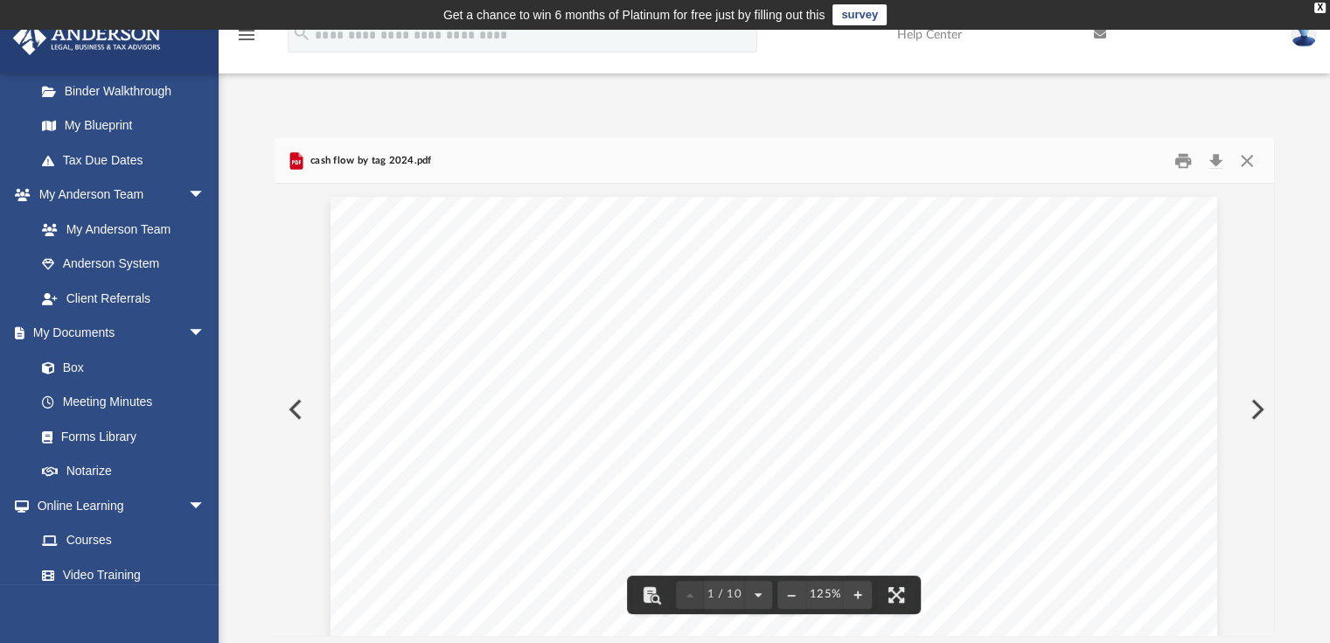
scroll to position [384, 986]
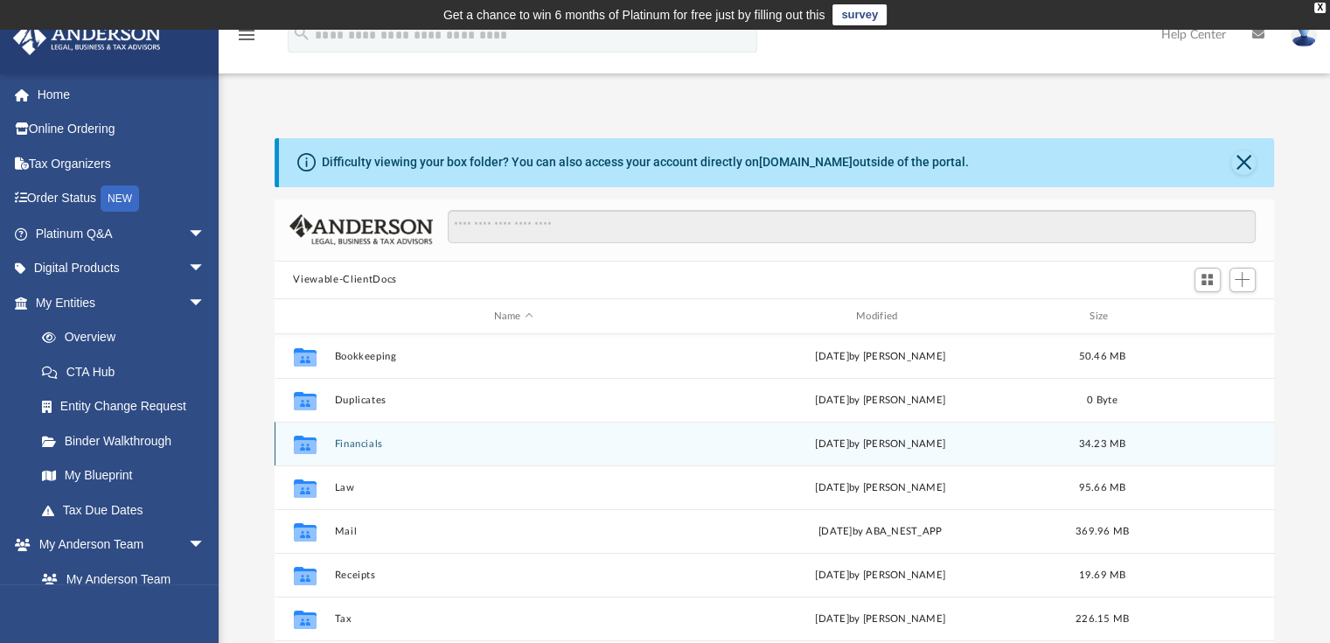
scroll to position [87, 0]
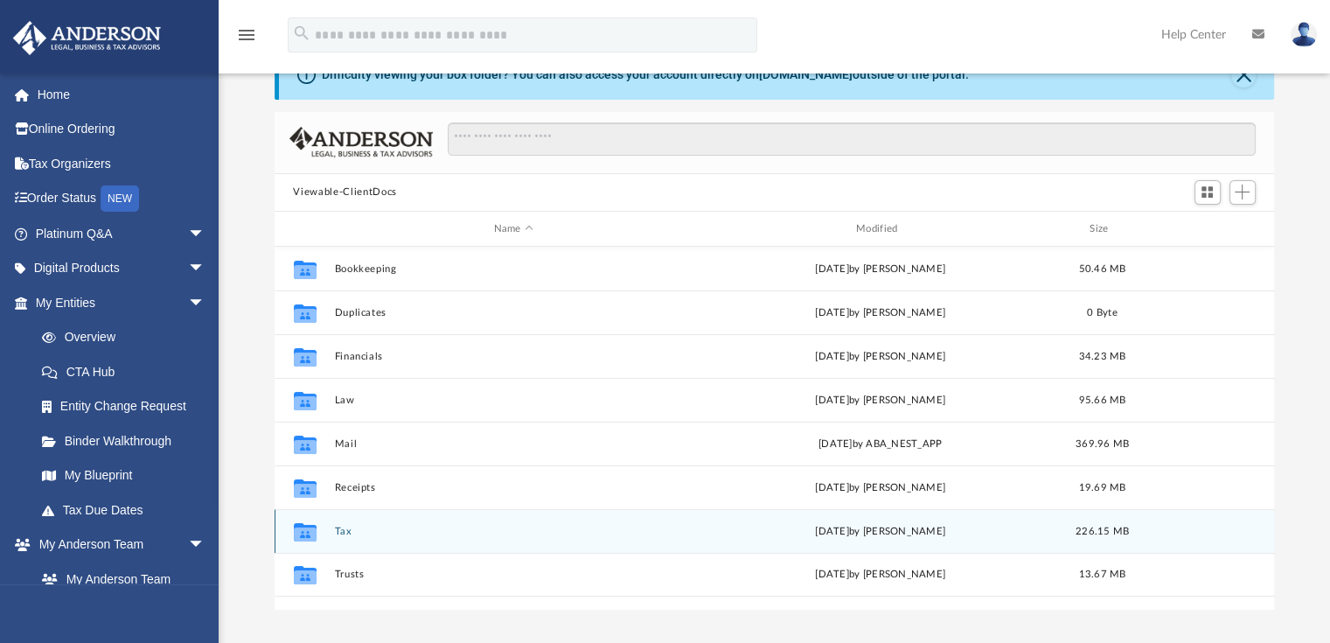
click at [344, 534] on button "Tax" at bounding box center [513, 530] width 358 height 11
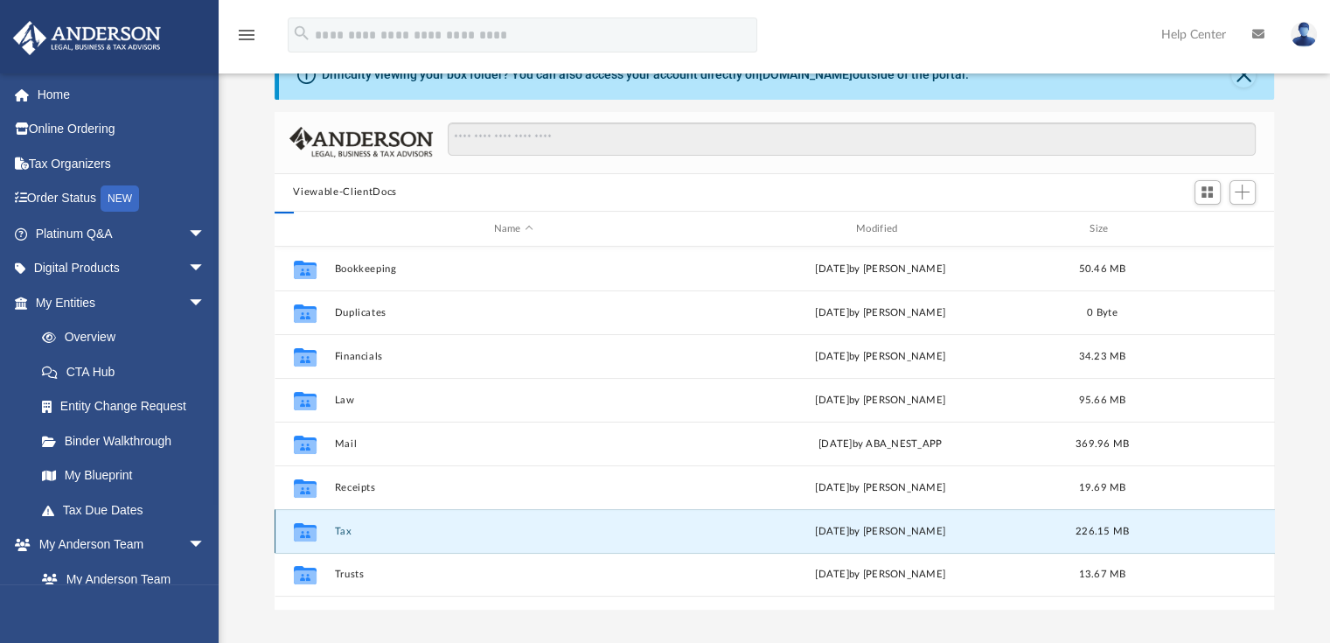
click at [344, 534] on button "Tax" at bounding box center [513, 530] width 358 height 11
click at [343, 534] on button "Tax" at bounding box center [513, 530] width 358 height 11
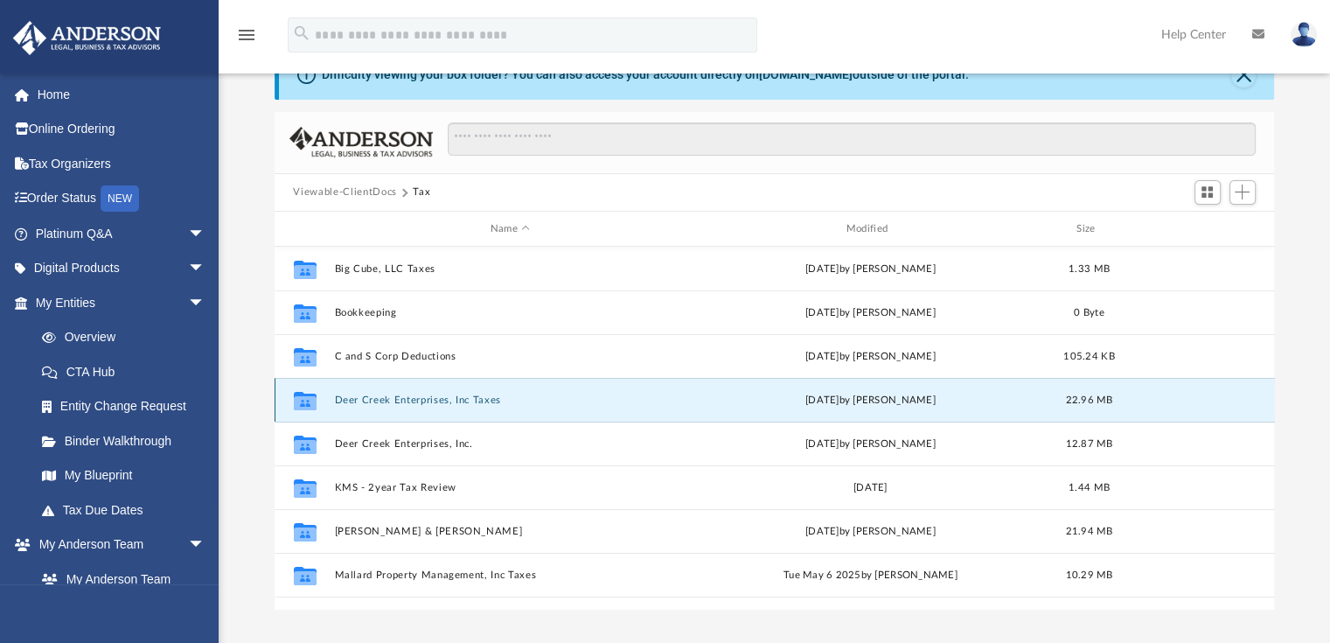
click at [372, 398] on button "Deer Creek Enterprises, Inc Taxes" at bounding box center [510, 399] width 352 height 11
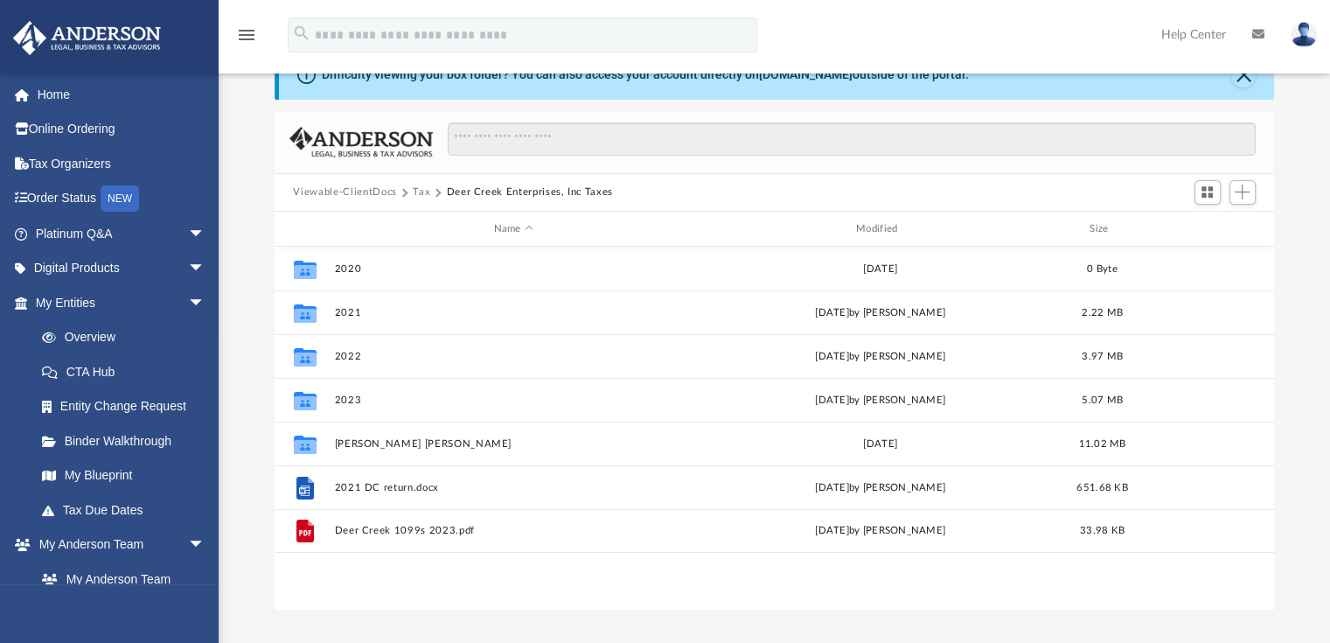
click at [422, 191] on button "Tax" at bounding box center [421, 192] width 17 height 16
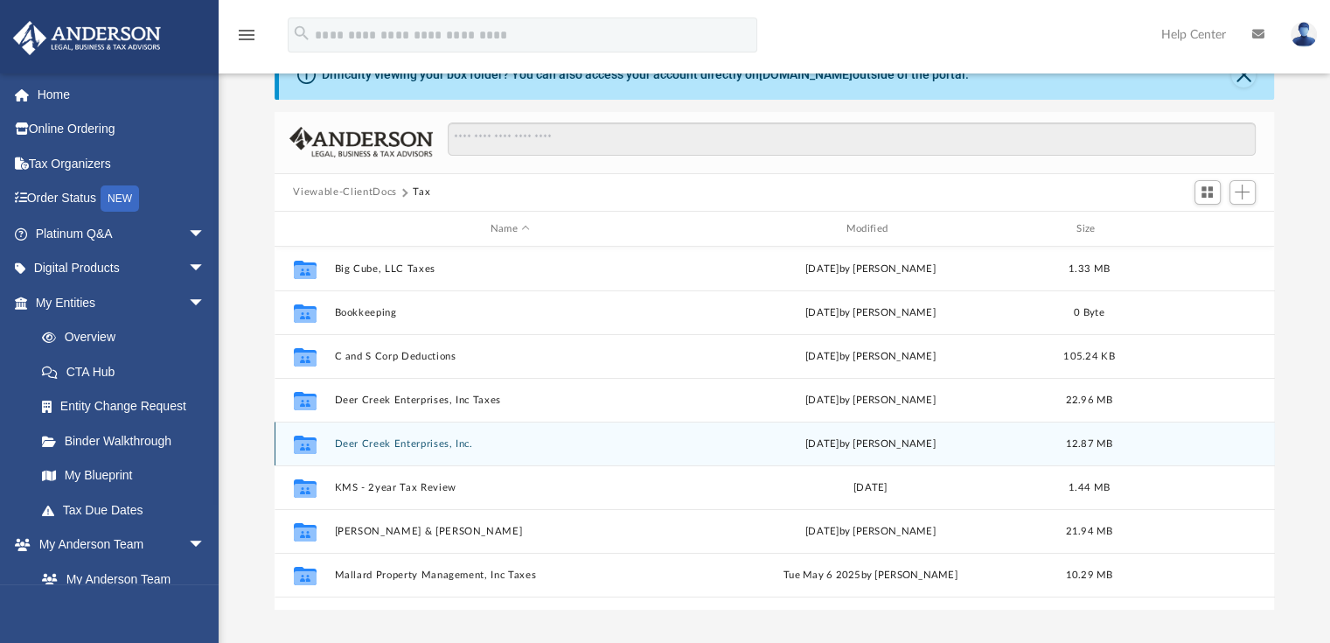
click at [394, 447] on button "Deer Creek Enterprises, Inc." at bounding box center [510, 443] width 352 height 11
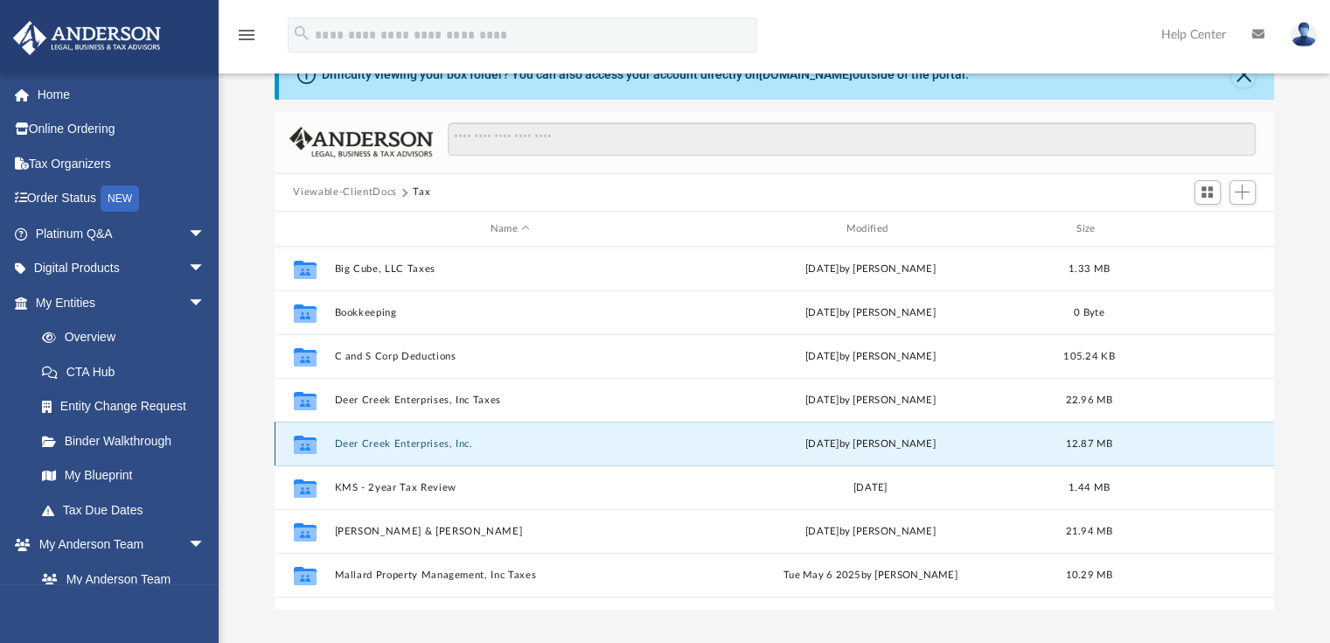
click at [394, 447] on button "Deer Creek Enterprises, Inc." at bounding box center [510, 443] width 352 height 11
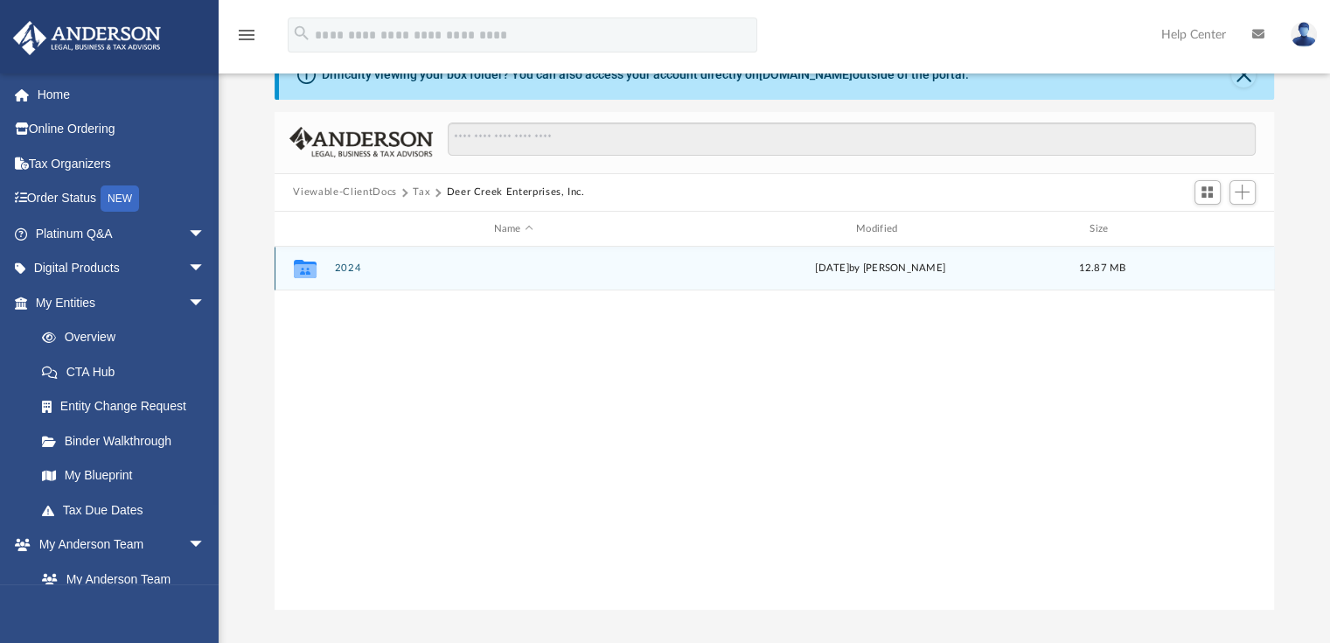
click at [344, 270] on button "2024" at bounding box center [513, 268] width 358 height 11
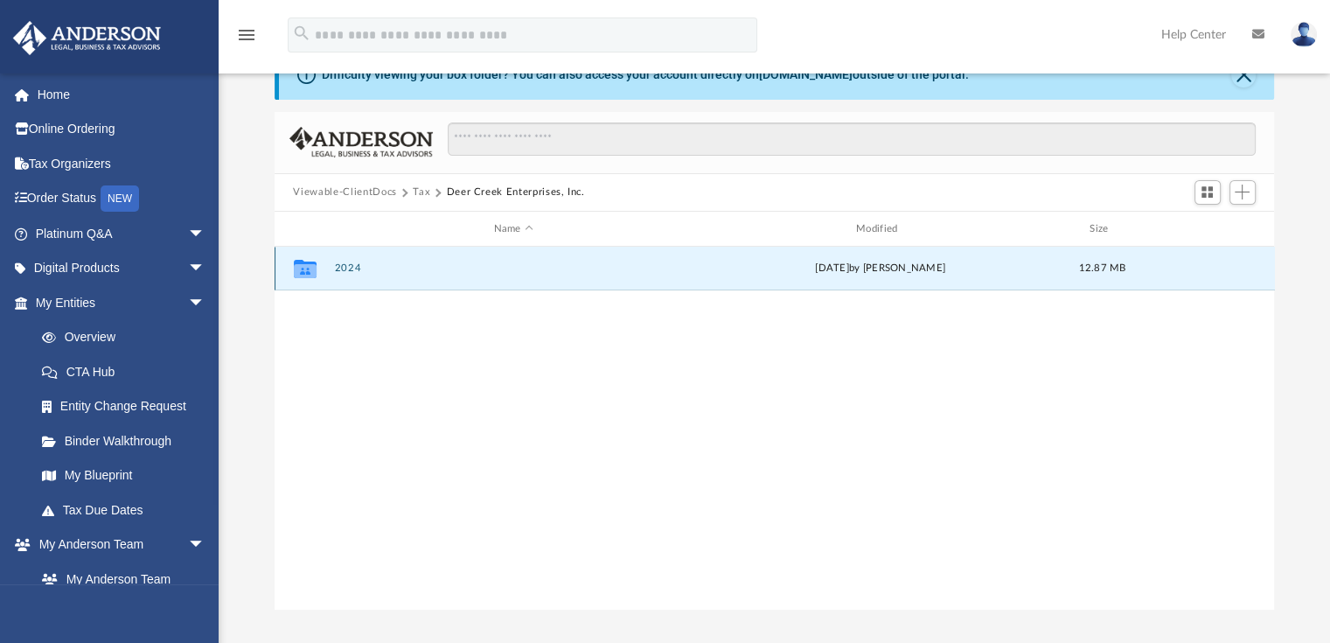
click at [344, 269] on button "2024" at bounding box center [513, 268] width 358 height 11
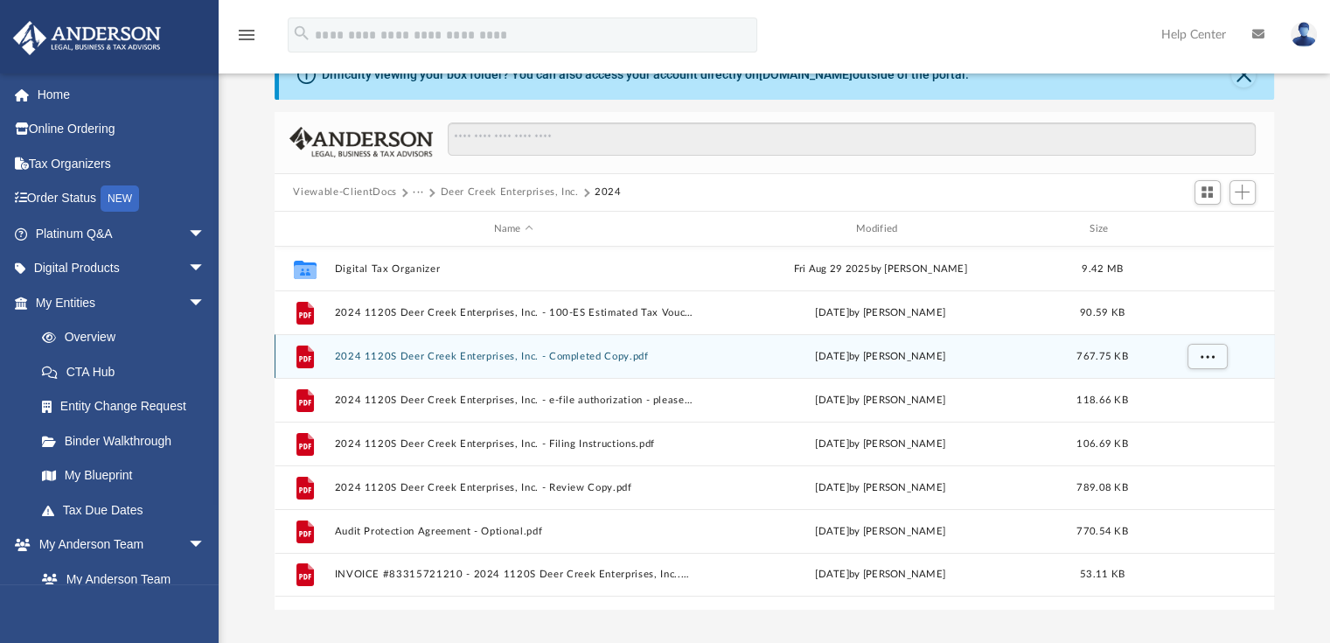
click at [470, 356] on button "2024 1120S Deer Creek Enterprises, Inc. - Completed Copy.pdf" at bounding box center [513, 356] width 358 height 11
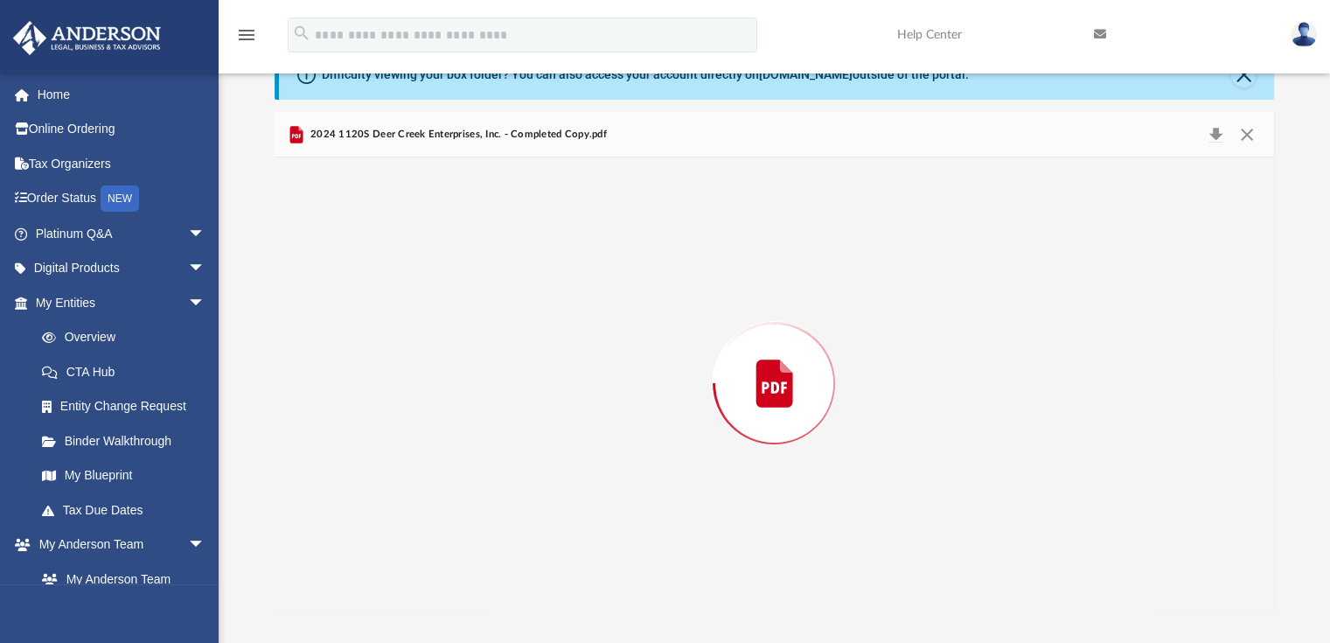
click at [470, 356] on div "Preview" at bounding box center [775, 382] width 1000 height 451
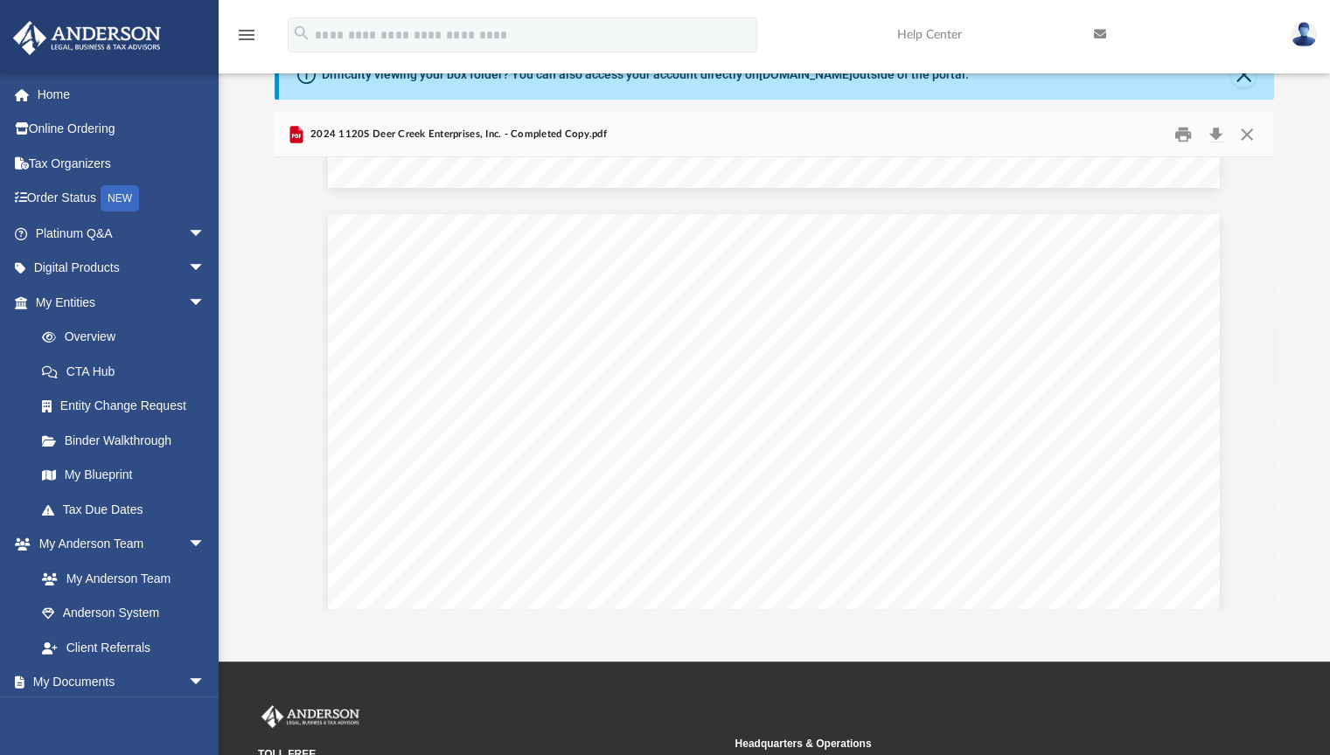
scroll to position [6015, 0]
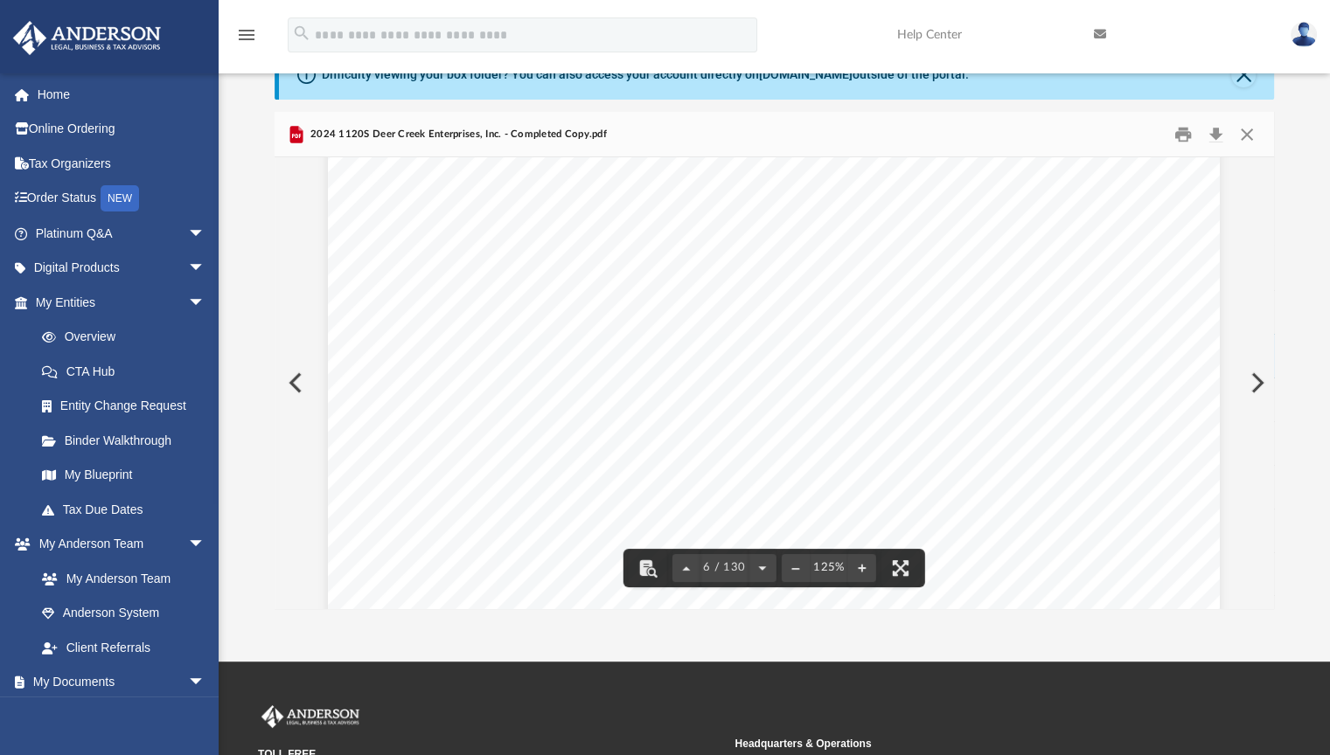
drag, startPoint x: 1023, startPoint y: 495, endPoint x: 1066, endPoint y: 515, distance: 47.3
click at [1028, 508] on div "400061 [DATE] Prepared for: Prepared by: Filing Instructions Deer Creek Enterpr…" at bounding box center [774, 634] width 892 height 1154
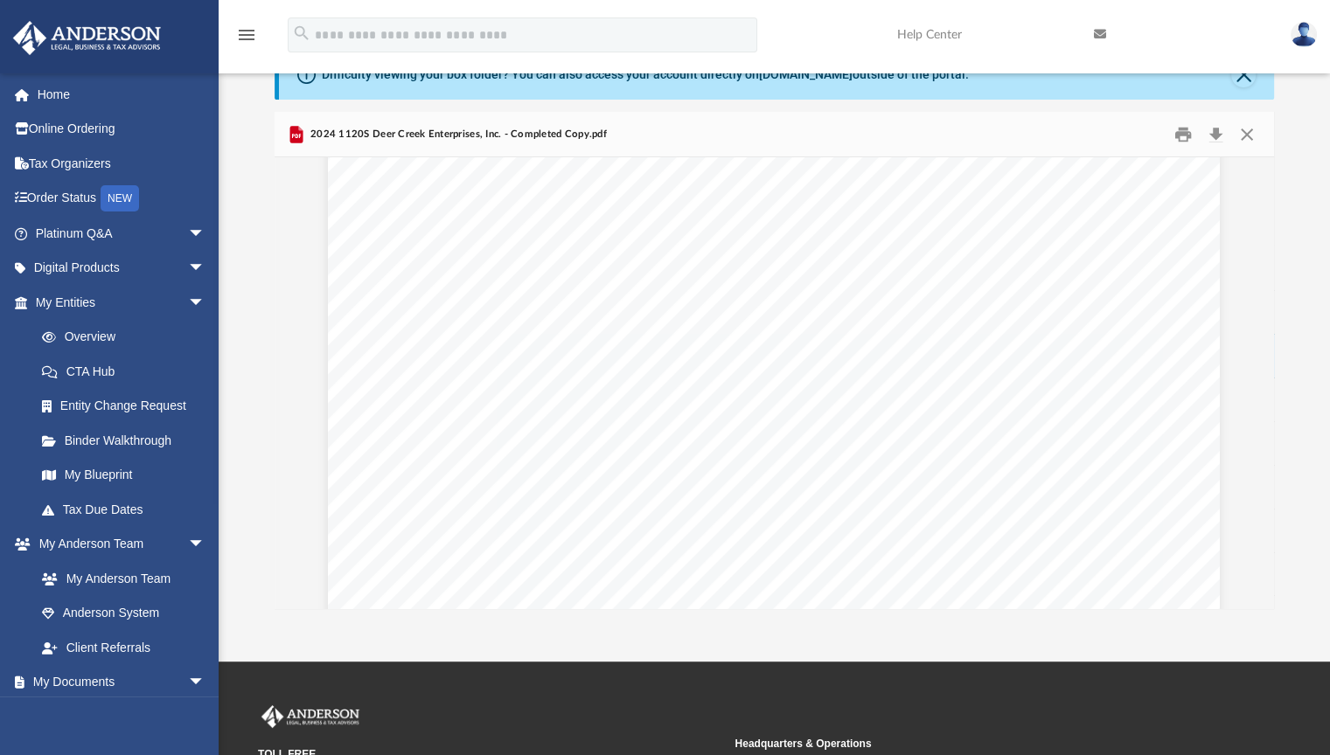
scroll to position [6263, 0]
click at [1300, 21] on html "X Get a chance to win 6 months of Platinum for free just by filling out this su…" at bounding box center [665, 444] width 1330 height 1062
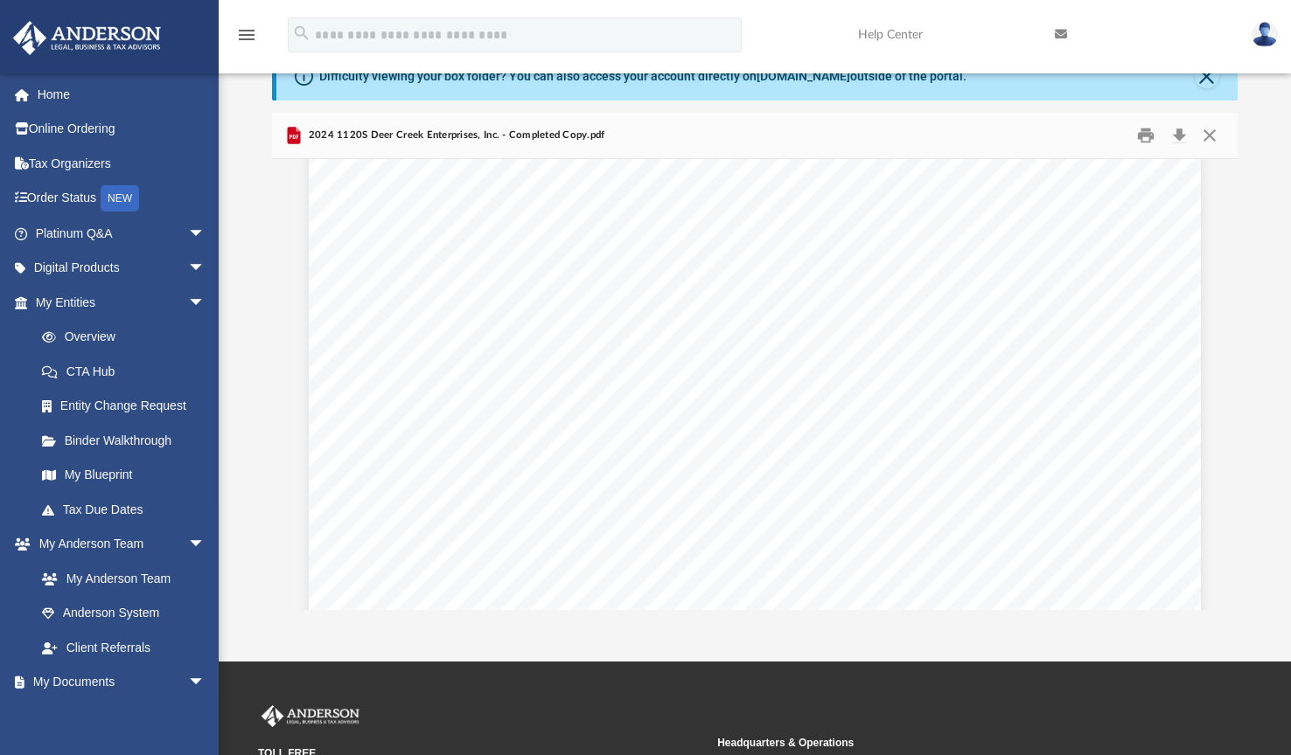
scroll to position [19454, 0]
click at [1212, 133] on button "Close" at bounding box center [1208, 135] width 31 height 27
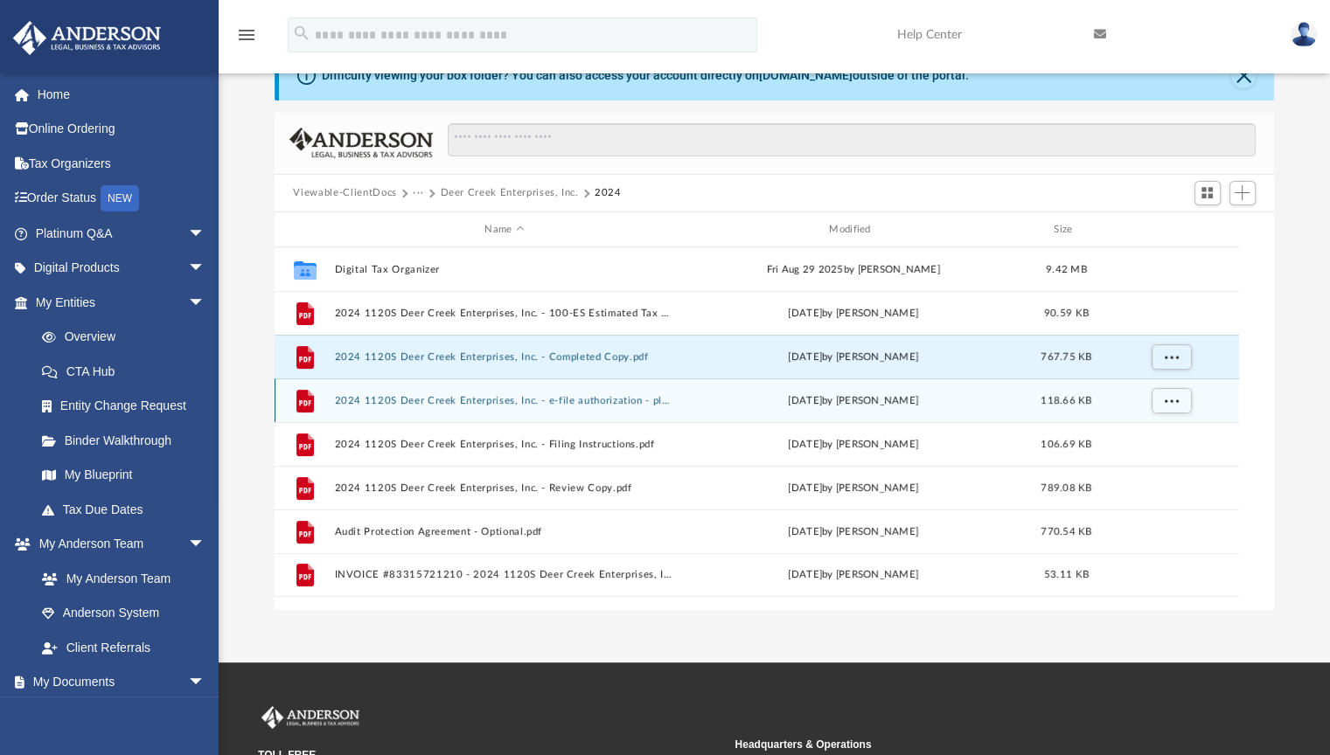
scroll to position [384, 986]
